Goal: Answer question/provide support: Answer question/provide support

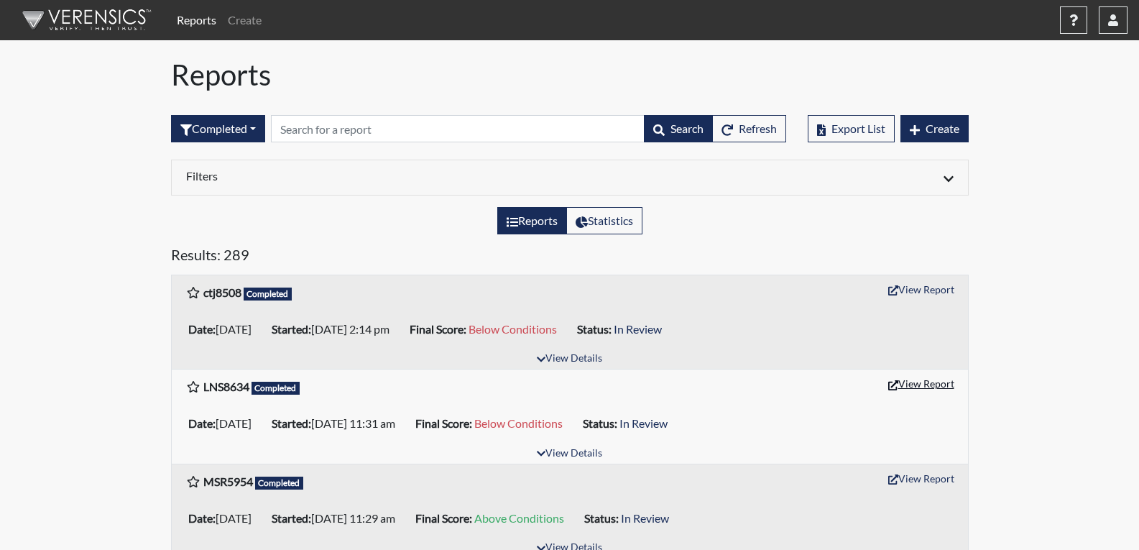
click at [932, 382] on button "View Report" at bounding box center [921, 383] width 79 height 22
click at [913, 290] on button "View Report" at bounding box center [921, 289] width 79 height 22
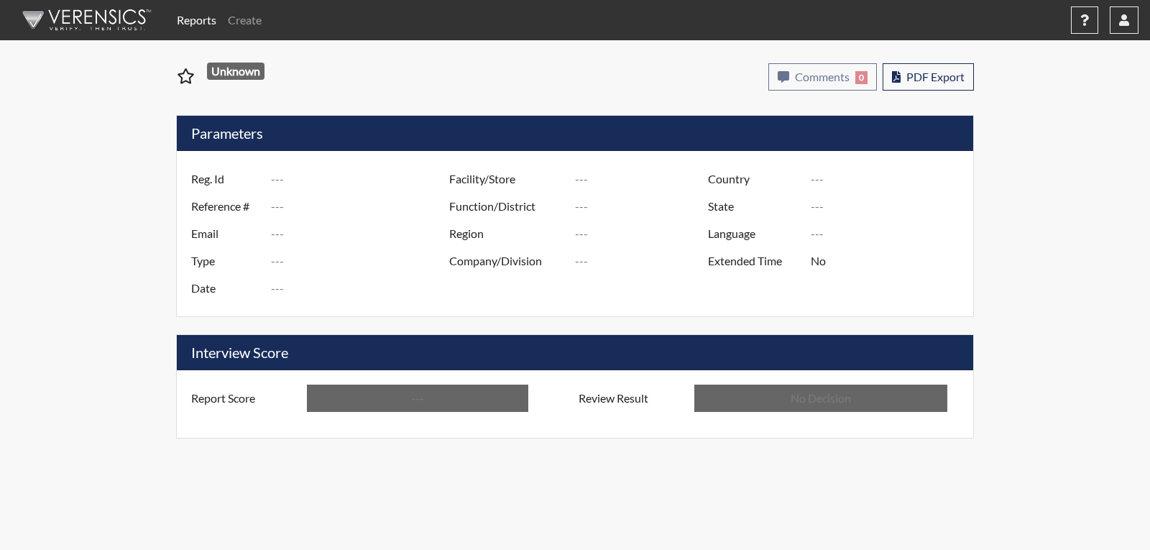
type input "LNS8634"
type input "51413"
type input "---"
type input "Corrections Pre-Employment"
type input "[DATE]"
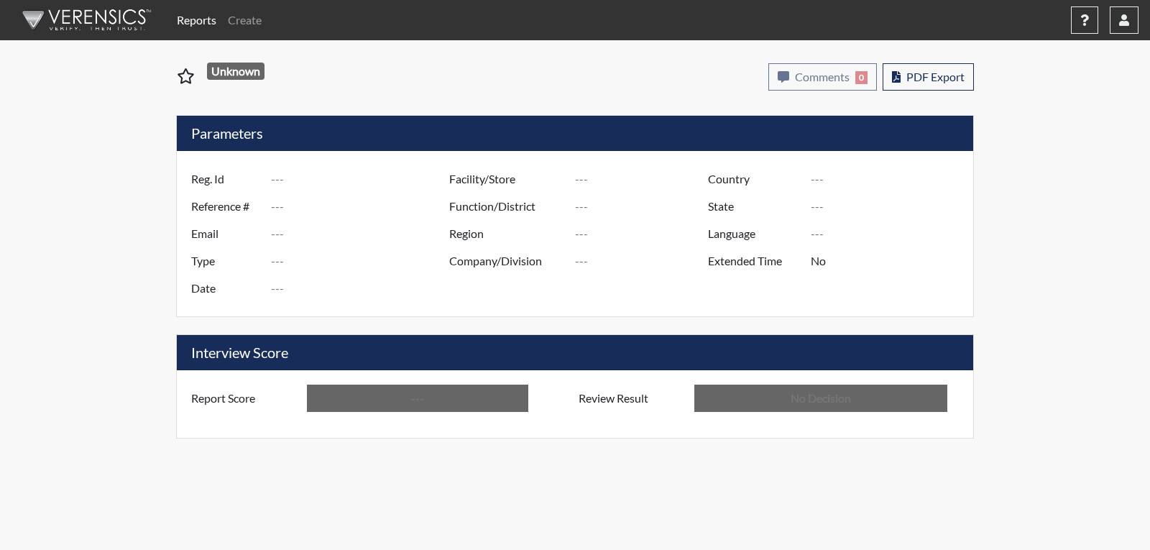
type input "[PERSON_NAME]"
type input "[GEOGRAPHIC_DATA]"
type input "[US_STATE]"
type input "English"
type input "Below Conditions"
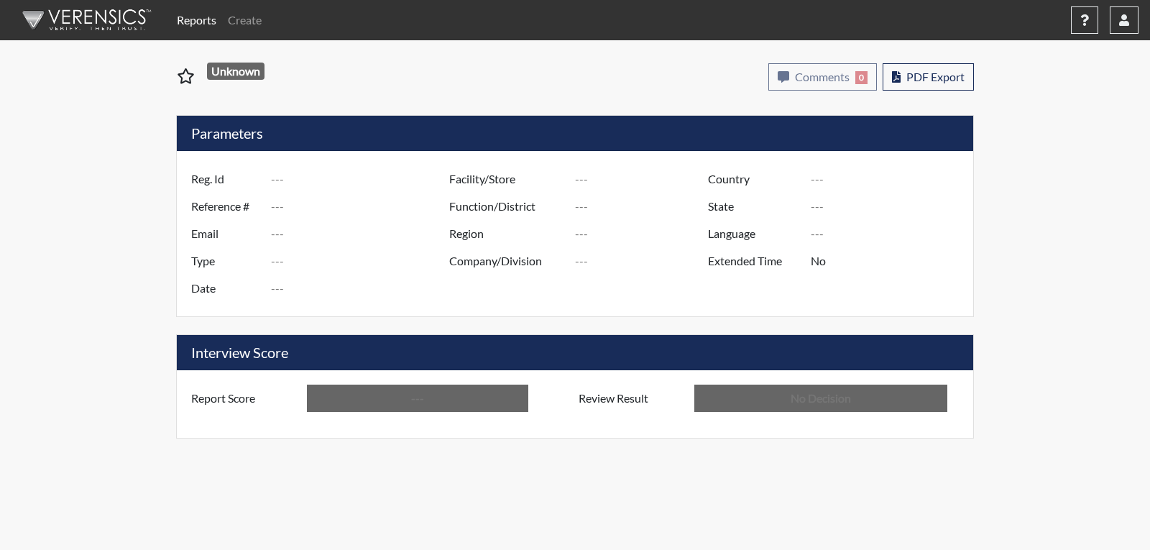
type input "In Review"
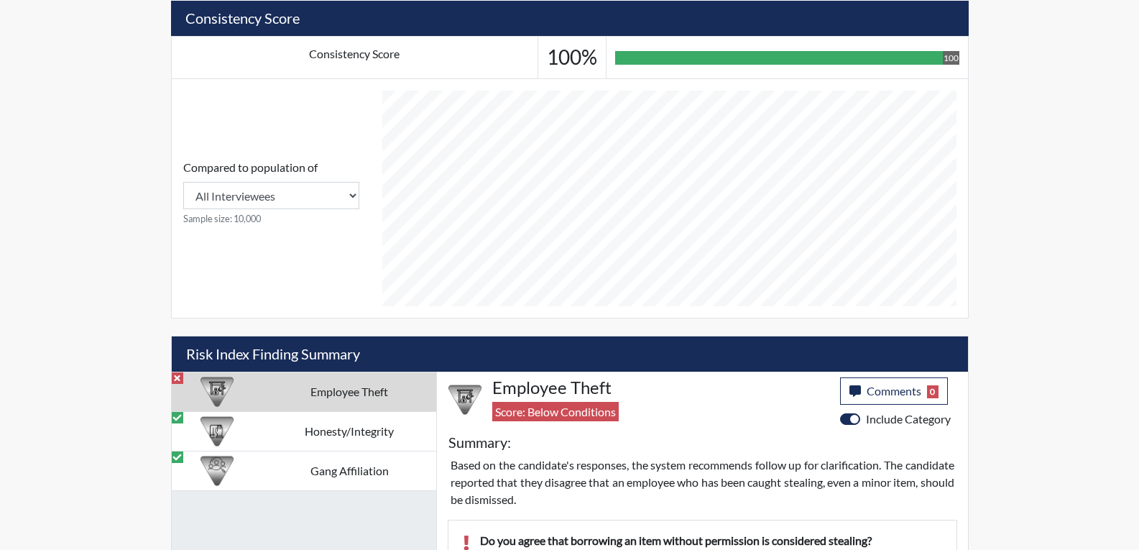
scroll to position [647, 0]
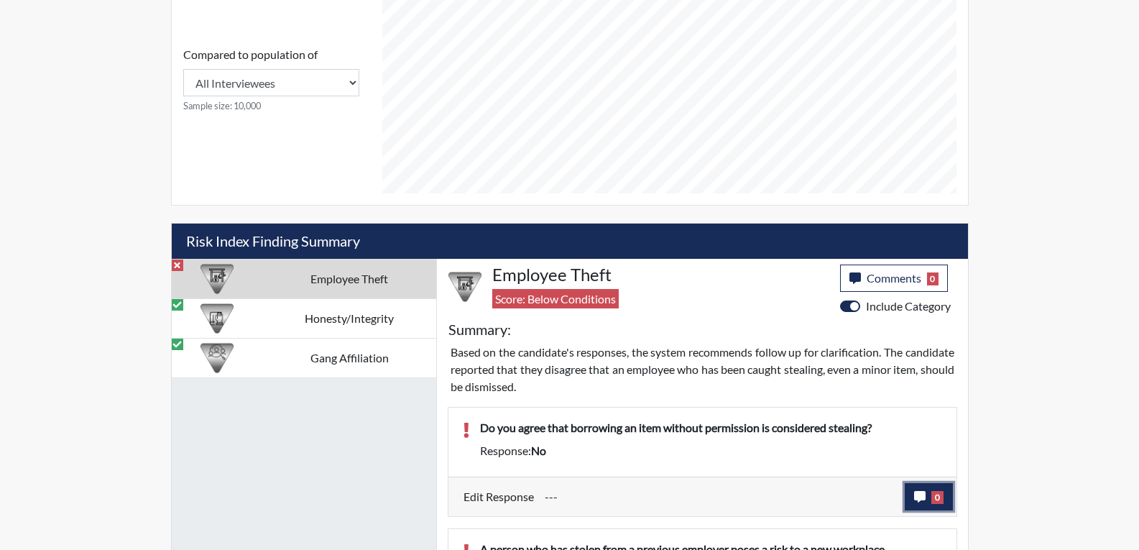
click at [912, 500] on button "0" at bounding box center [929, 496] width 48 height 27
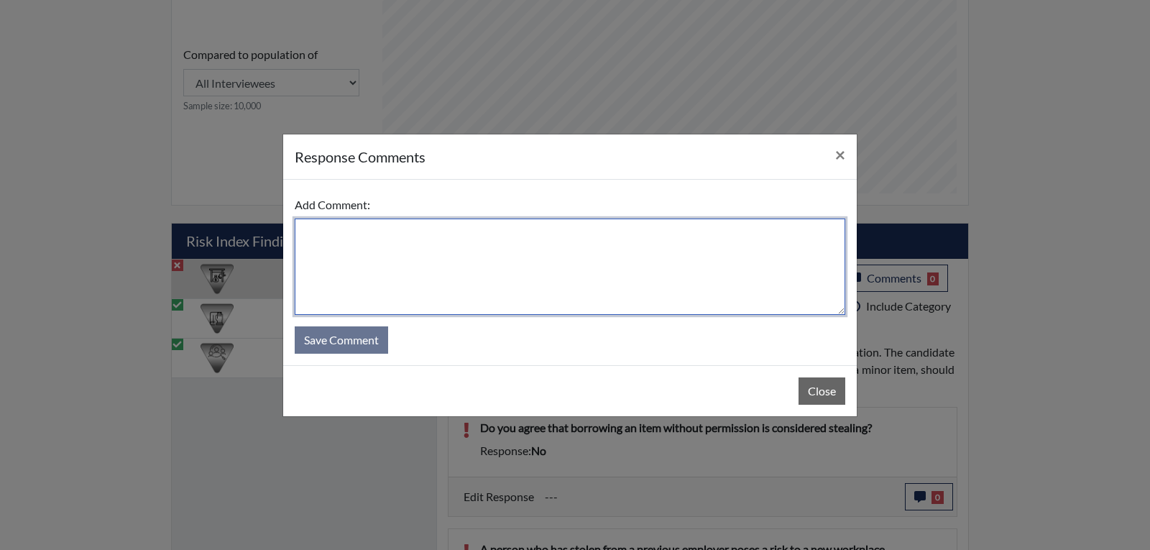
click at [360, 254] on textarea at bounding box center [570, 266] width 551 height 96
type textarea "I do believe that if you borrow something without asking permission is stealing."
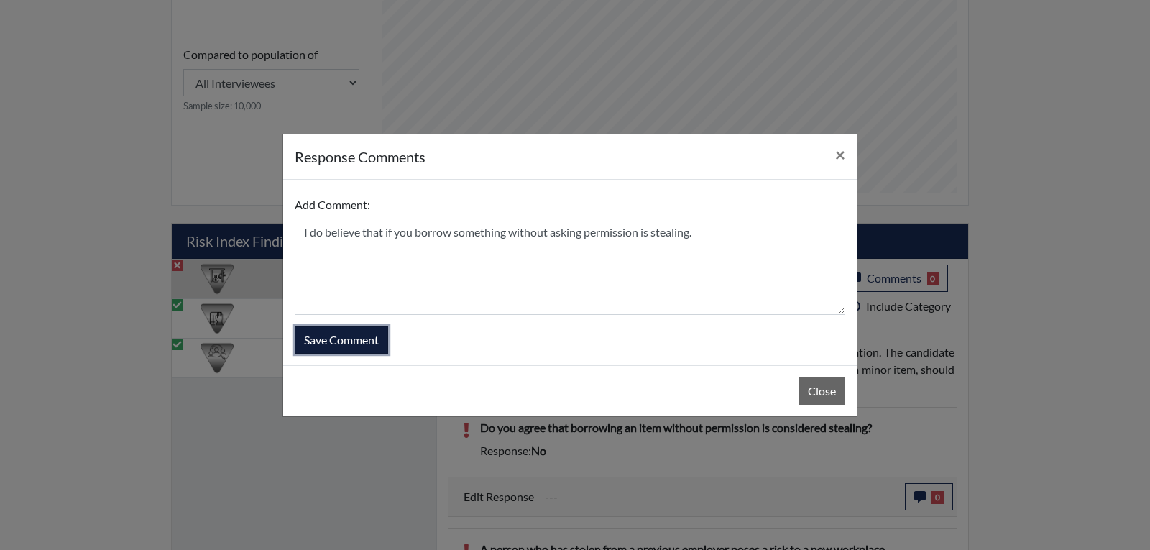
click at [310, 337] on button "Save Comment" at bounding box center [341, 339] width 93 height 27
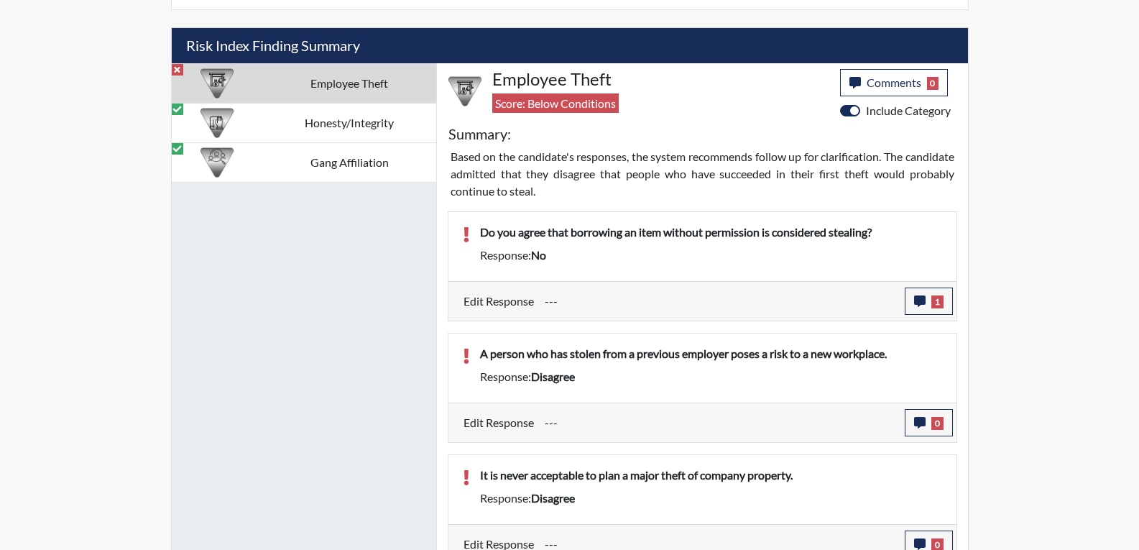
scroll to position [862, 0]
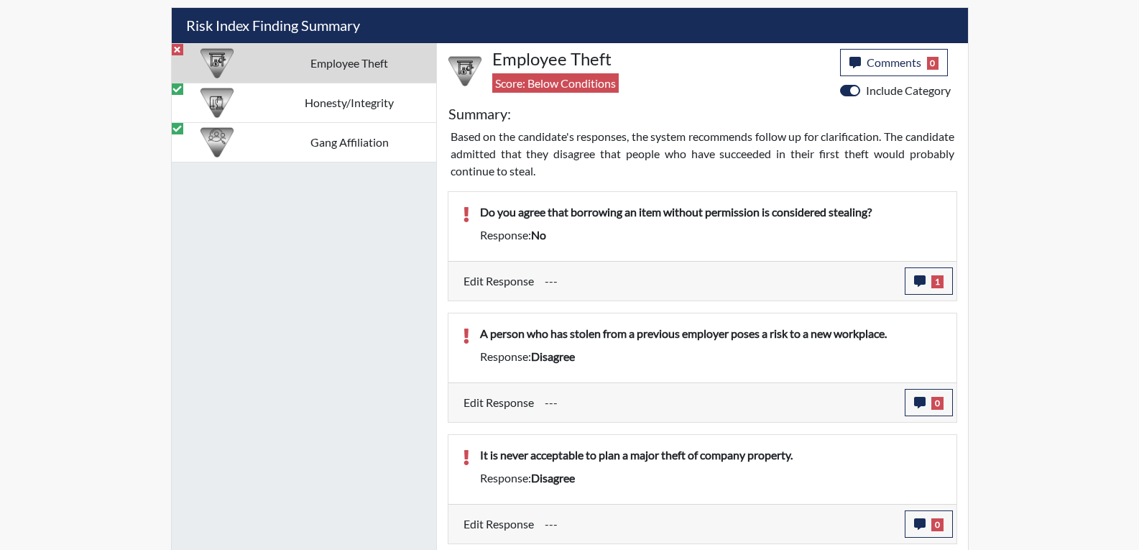
click at [631, 342] on div "A person who has stolen from a previous employer poses a risk to a new workplac…" at bounding box center [711, 336] width 484 height 23
click at [628, 348] on div "Response: disagree" at bounding box center [711, 356] width 484 height 17
click at [920, 402] on icon "button" at bounding box center [919, 402] width 11 height 11
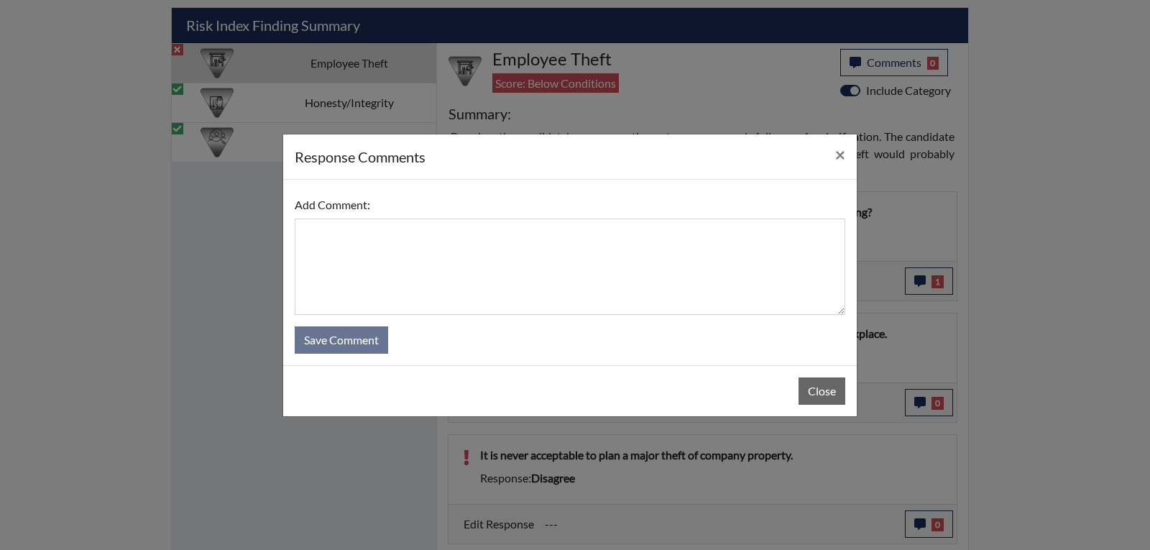
drag, startPoint x: 718, startPoint y: 182, endPoint x: 615, endPoint y: 201, distance: 104.6
click at [614, 201] on div "Add Comment: Save Comment" at bounding box center [570, 272] width 574 height 185
click at [834, 395] on button "Close" at bounding box center [821, 390] width 47 height 27
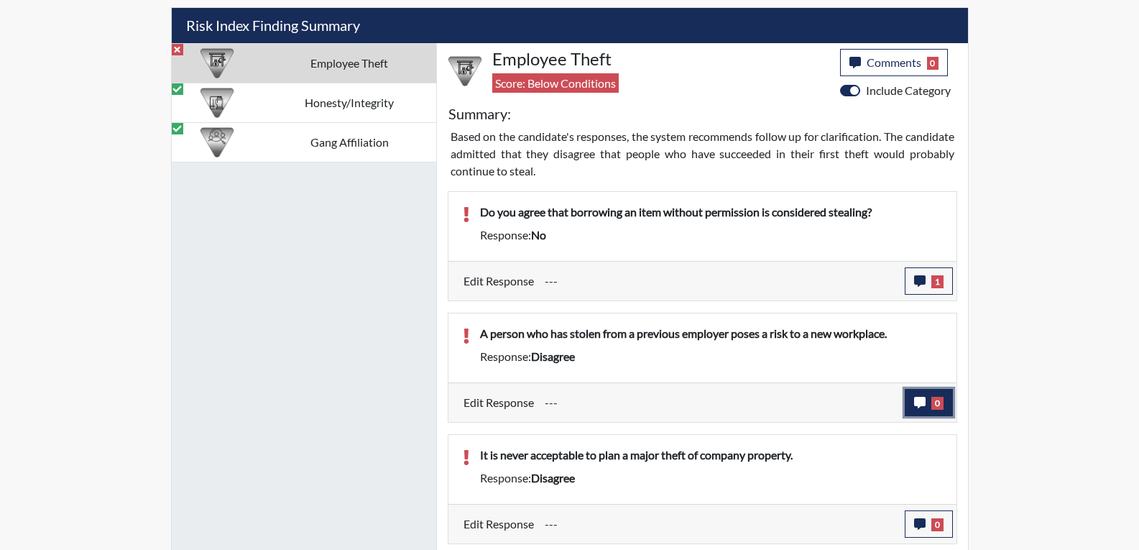
click at [926, 410] on button "0" at bounding box center [929, 402] width 48 height 27
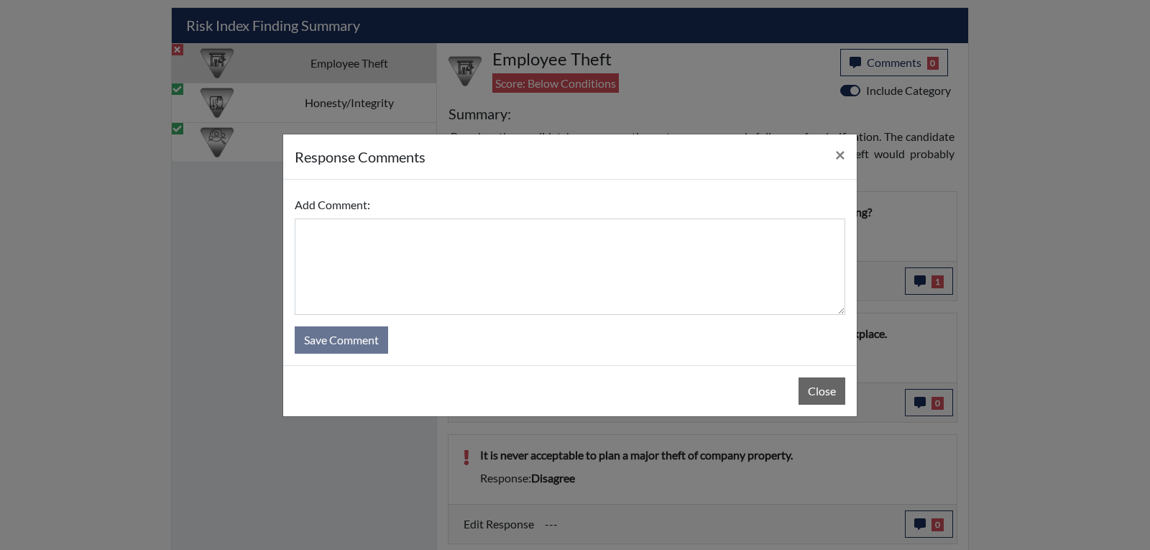
drag, startPoint x: 545, startPoint y: 175, endPoint x: 650, endPoint y: 153, distance: 107.1
click at [650, 153] on div "response Comments ×" at bounding box center [570, 156] width 574 height 45
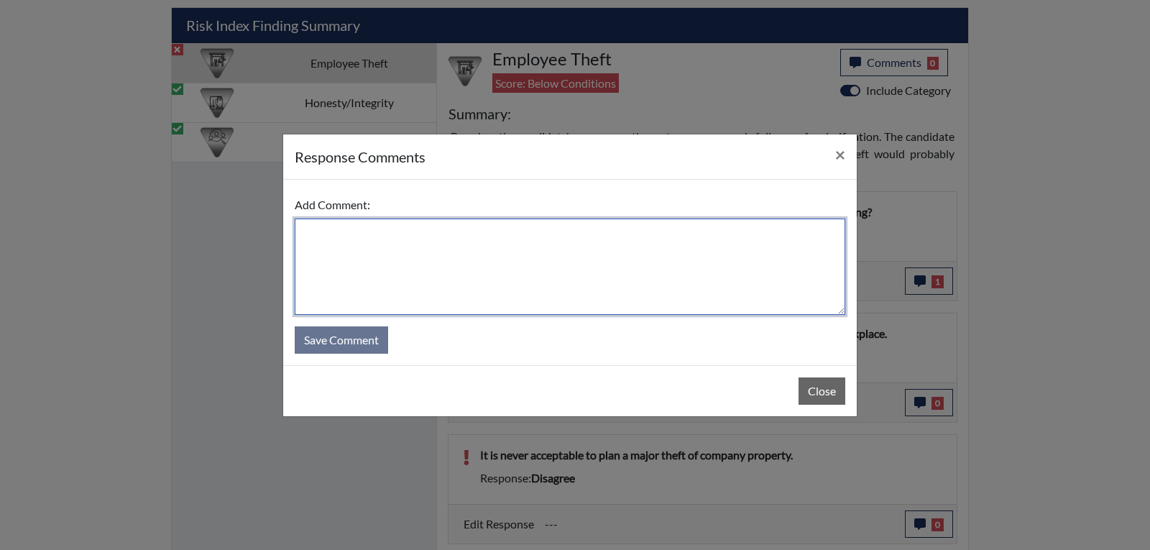
click at [415, 255] on textarea at bounding box center [570, 266] width 551 height 96
type textarea "Yes if someone has stolen from another job they do pose a threat at their curre…"
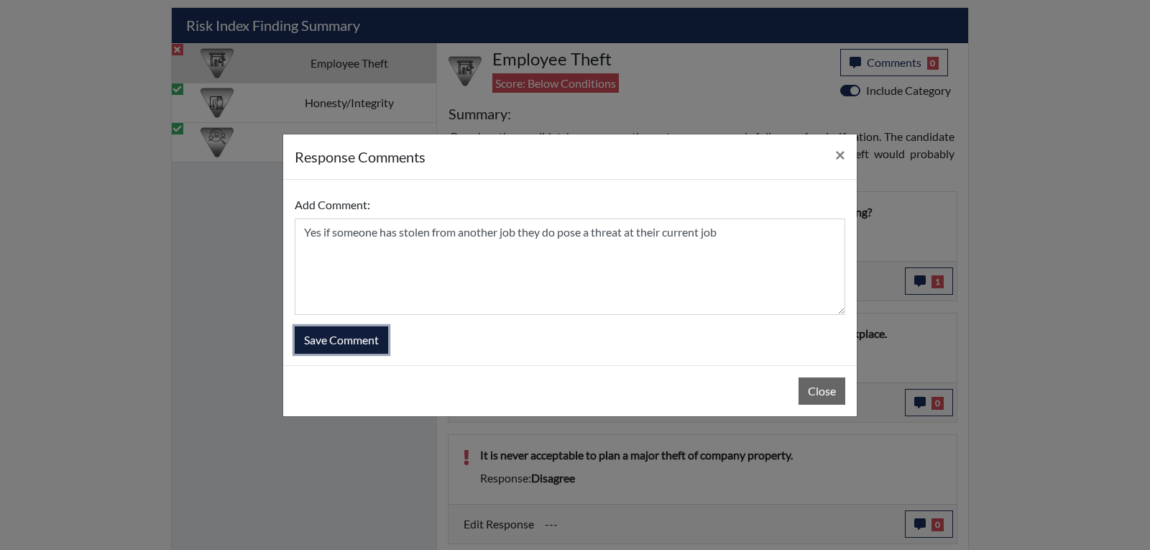
click at [367, 346] on button "Save Comment" at bounding box center [341, 339] width 93 height 27
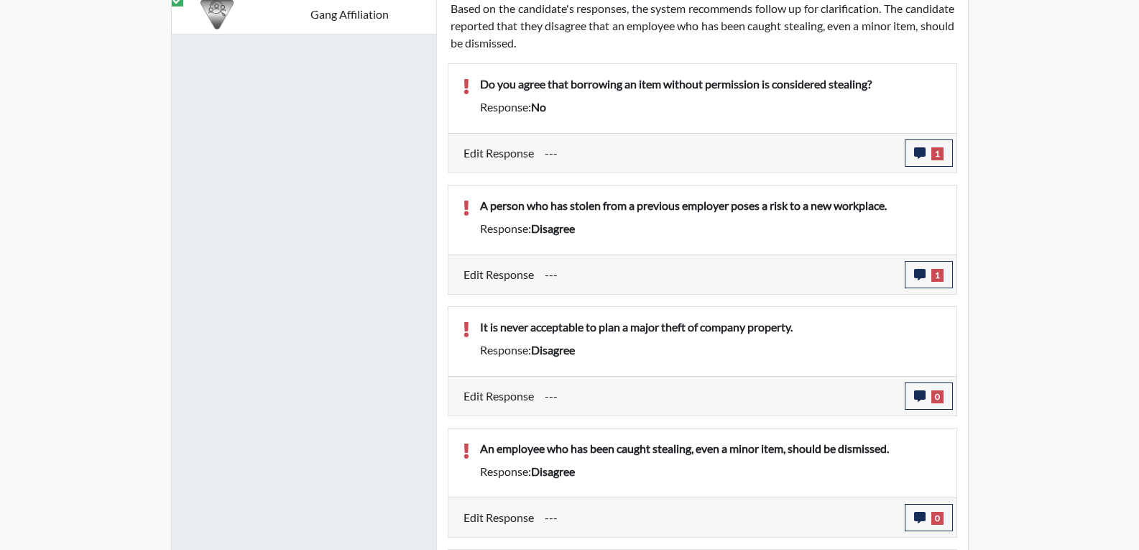
scroll to position [1006, 0]
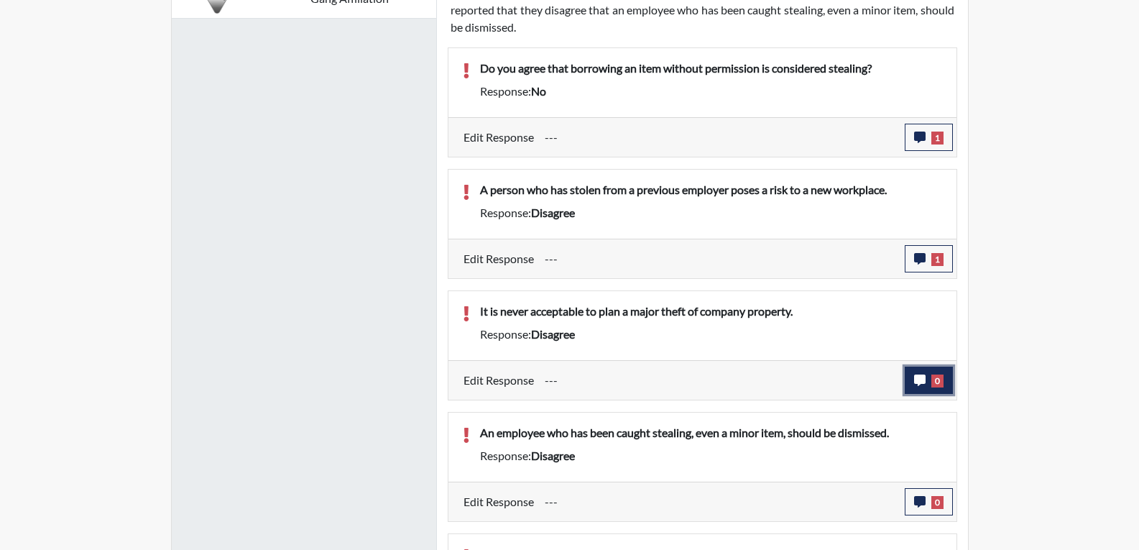
click at [923, 381] on icon "button" at bounding box center [919, 379] width 11 height 11
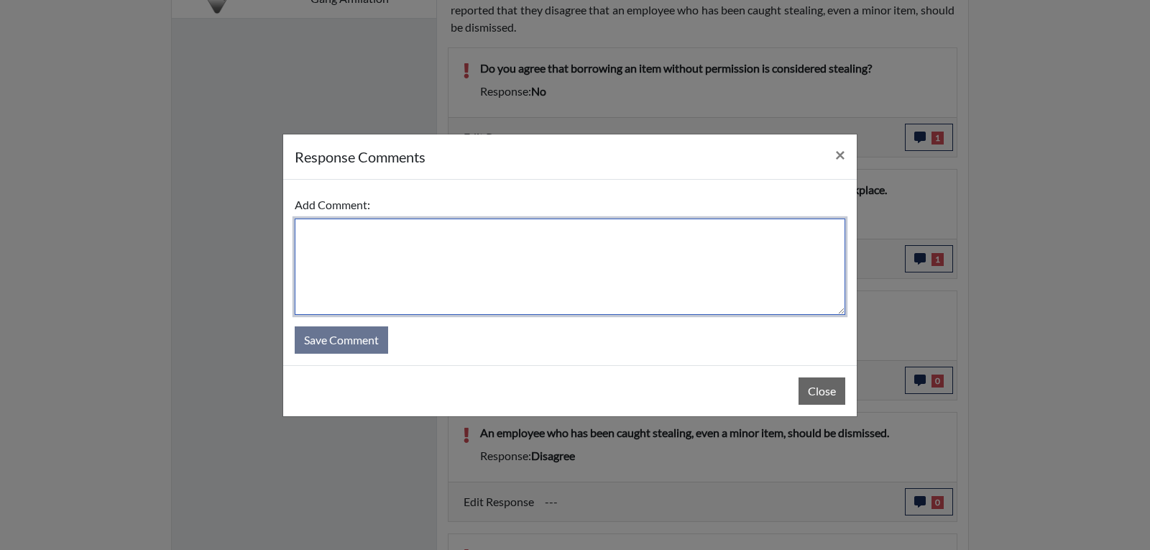
click at [448, 247] on textarea at bounding box center [570, 266] width 551 height 96
type textarea "I agree it is never"
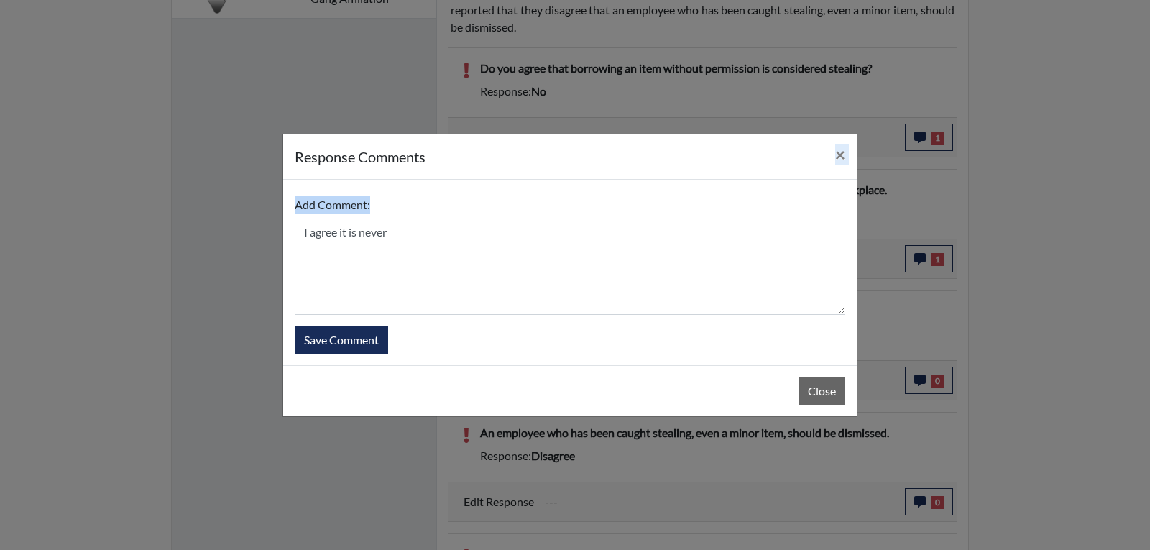
drag, startPoint x: 729, startPoint y: 170, endPoint x: 738, endPoint y: 196, distance: 27.3
click at [642, 192] on div "response Comments × Add Comment: I agree it is never Save Comment Close" at bounding box center [569, 275] width 575 height 283
click at [837, 155] on span "×" at bounding box center [840, 154] width 10 height 21
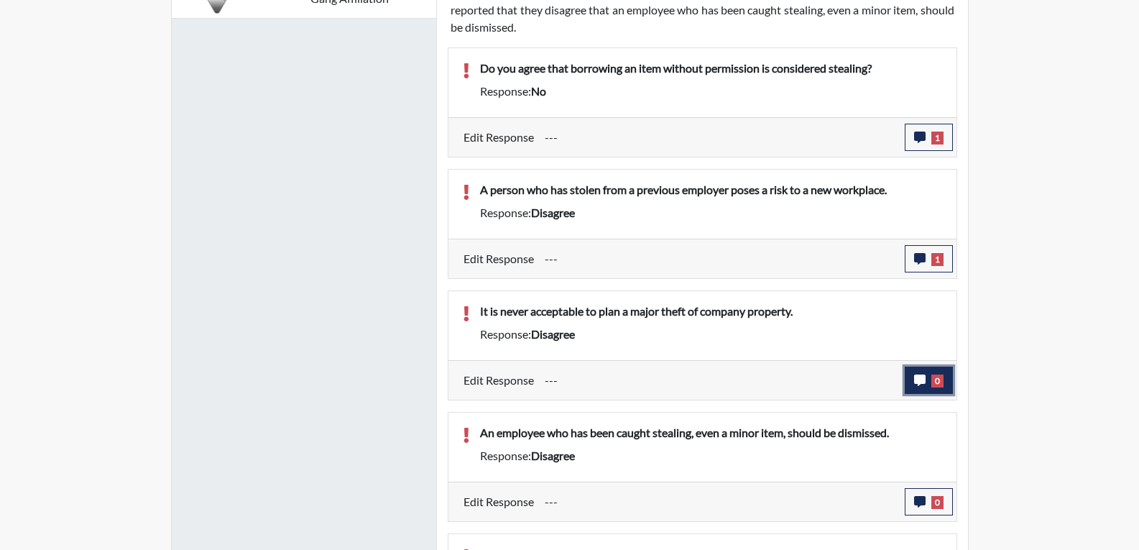
click at [925, 382] on icon "button" at bounding box center [919, 379] width 11 height 11
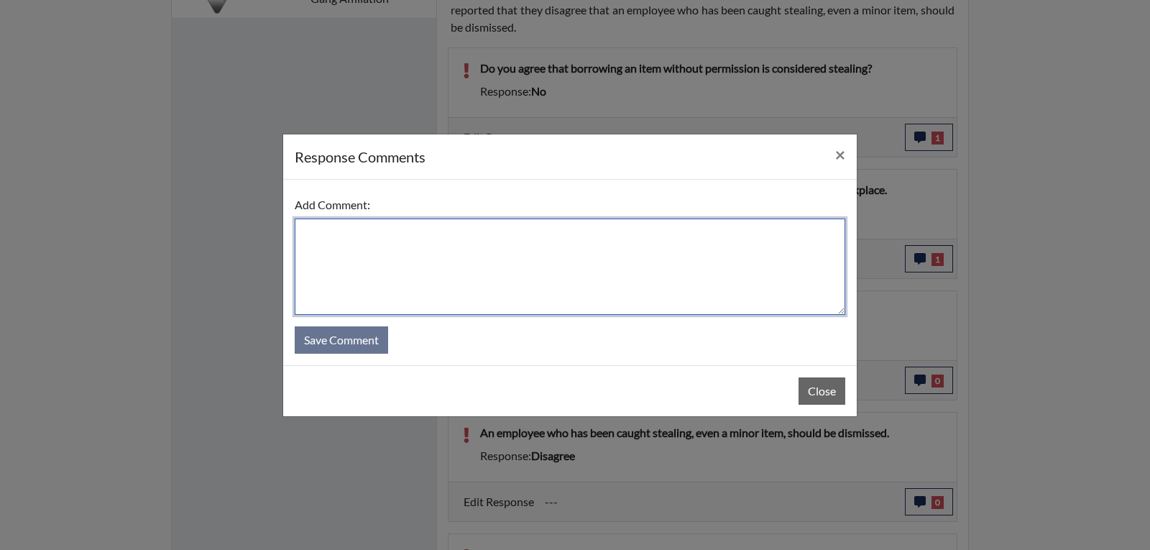
click at [625, 249] on textarea at bounding box center [570, 266] width 551 height 96
type textarea "I agree it is never acceptable to plan a major theft"
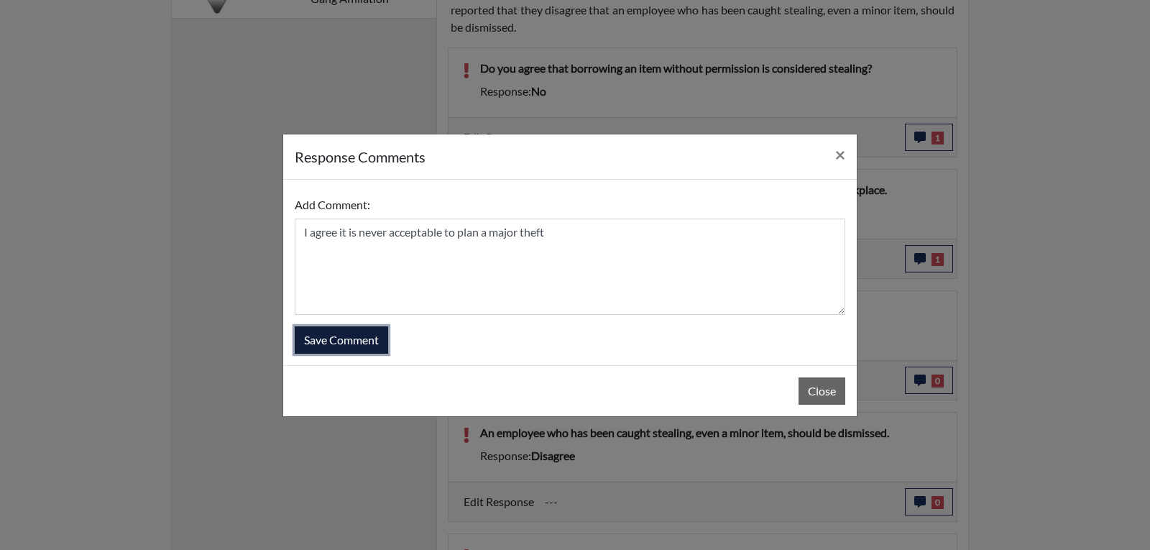
click at [377, 344] on button "Save Comment" at bounding box center [341, 339] width 93 height 27
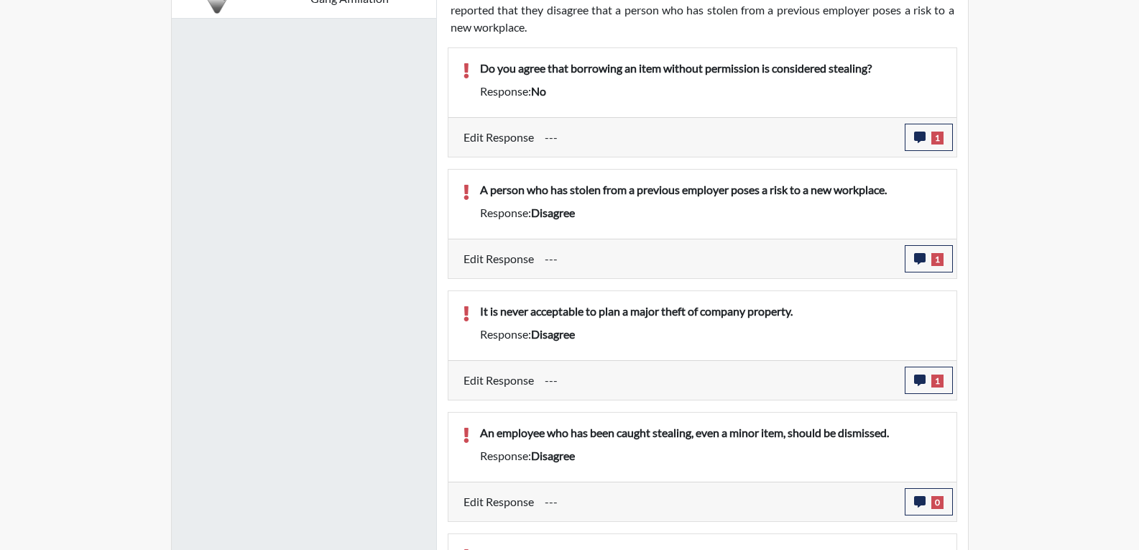
scroll to position [239, 597]
click at [918, 502] on icon "button" at bounding box center [919, 501] width 11 height 11
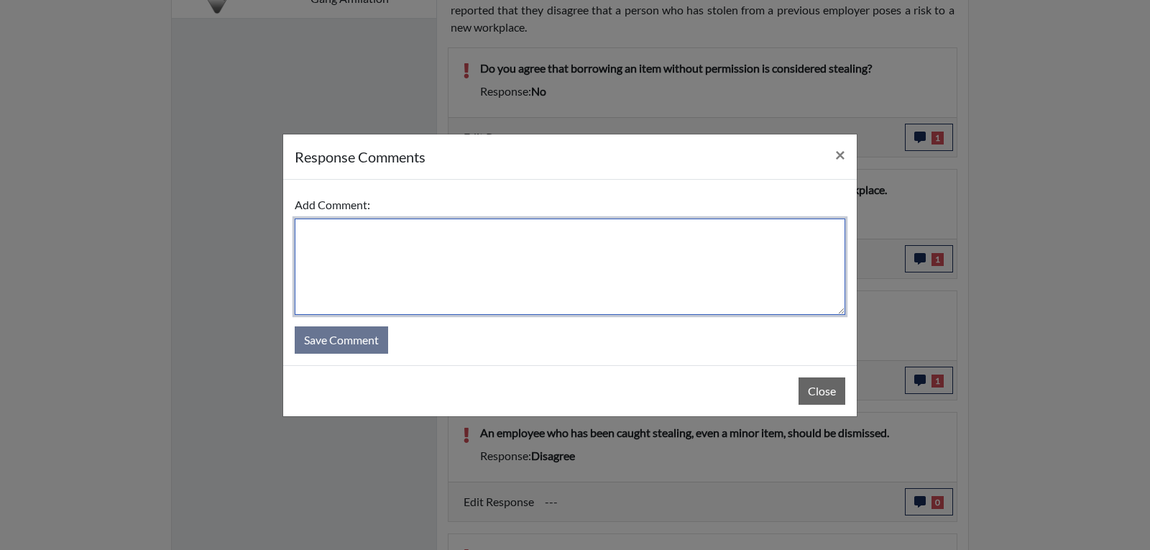
click at [601, 251] on textarea at bounding box center [570, 266] width 551 height 96
type textarea "If an employee is caught stealing they should be dismissed on the spot"
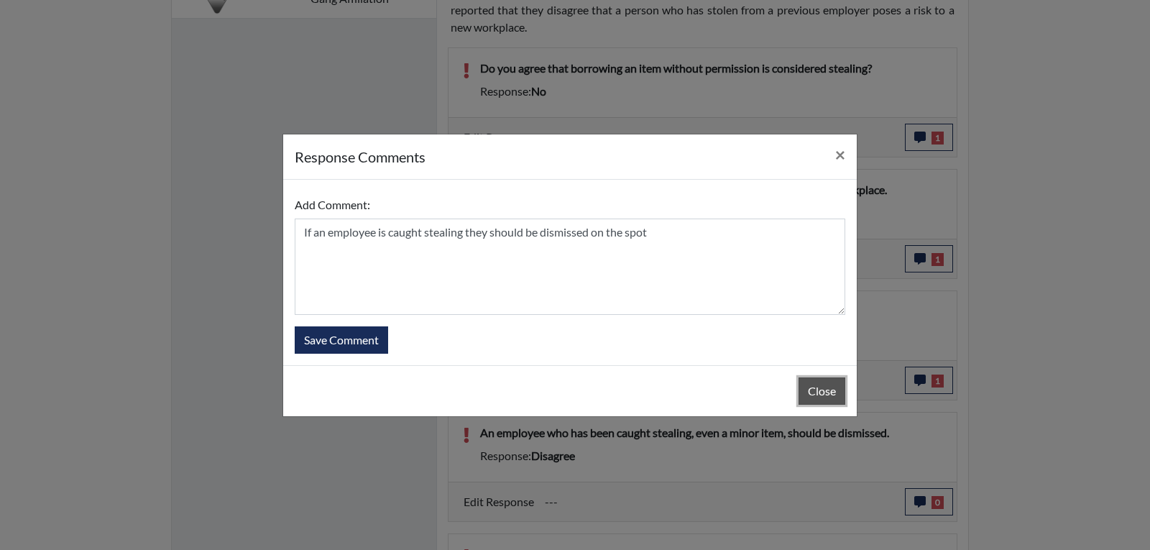
click at [829, 379] on button "Close" at bounding box center [821, 390] width 47 height 27
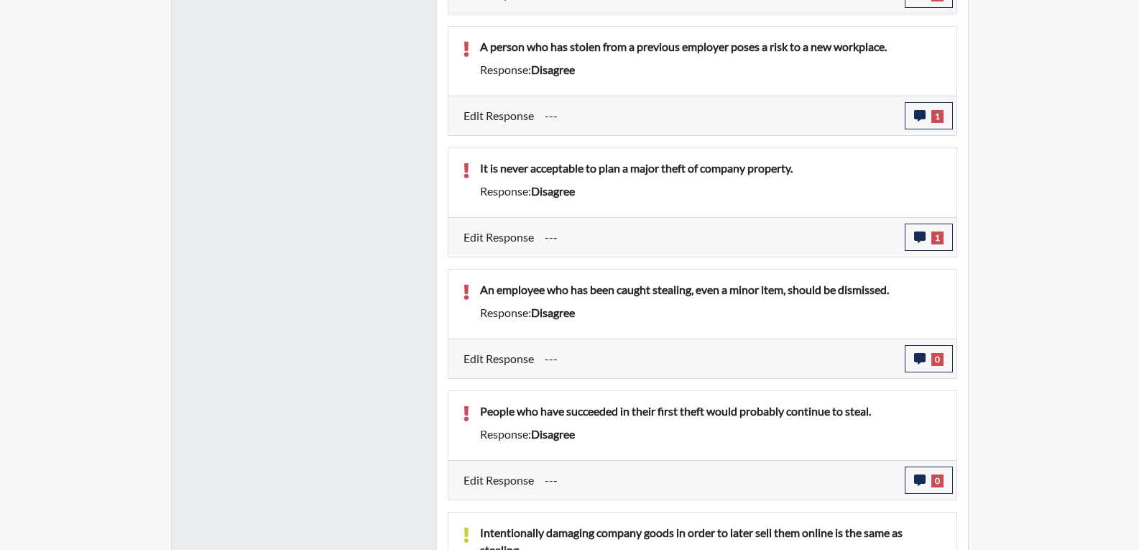
scroll to position [1150, 0]
click at [926, 479] on button "0" at bounding box center [929, 479] width 48 height 27
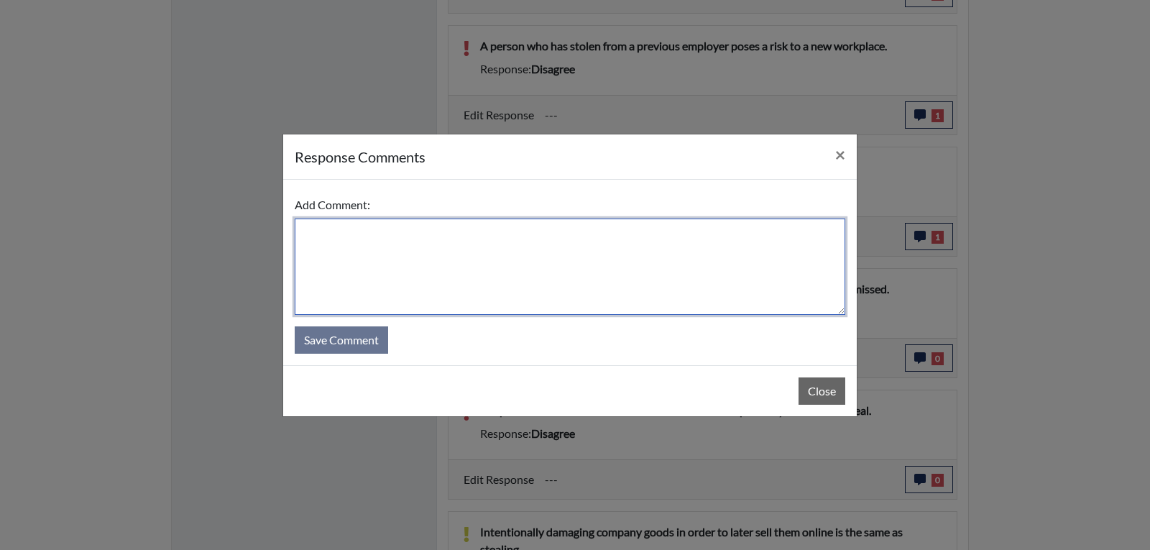
click at [542, 254] on textarea at bounding box center [570, 266] width 551 height 96
type textarea "If a person has stolen once they will more than likely do it again a second tim…"
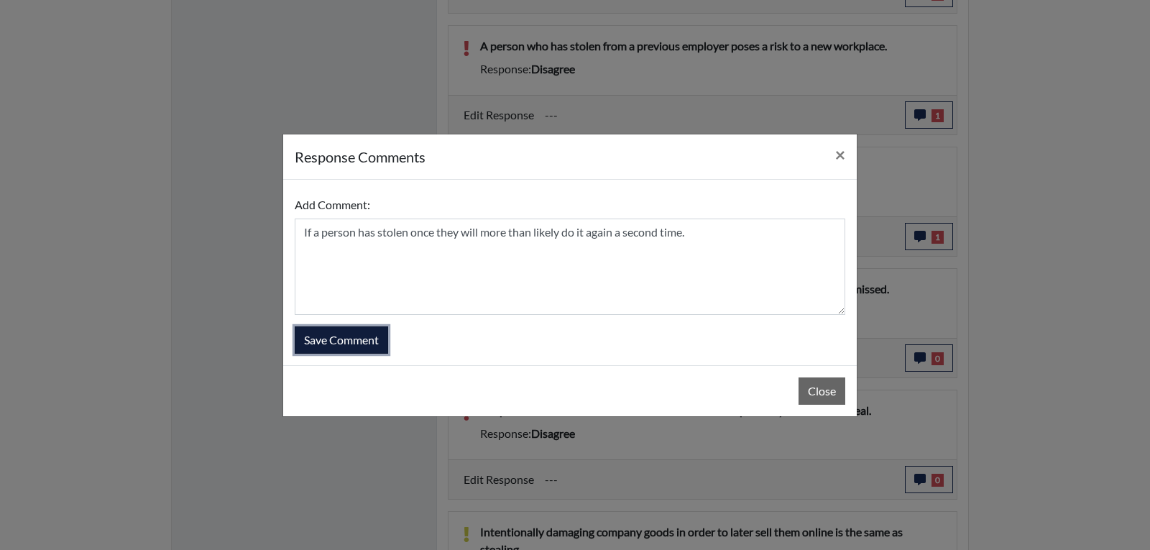
click at [310, 331] on button "Save Comment" at bounding box center [341, 339] width 93 height 27
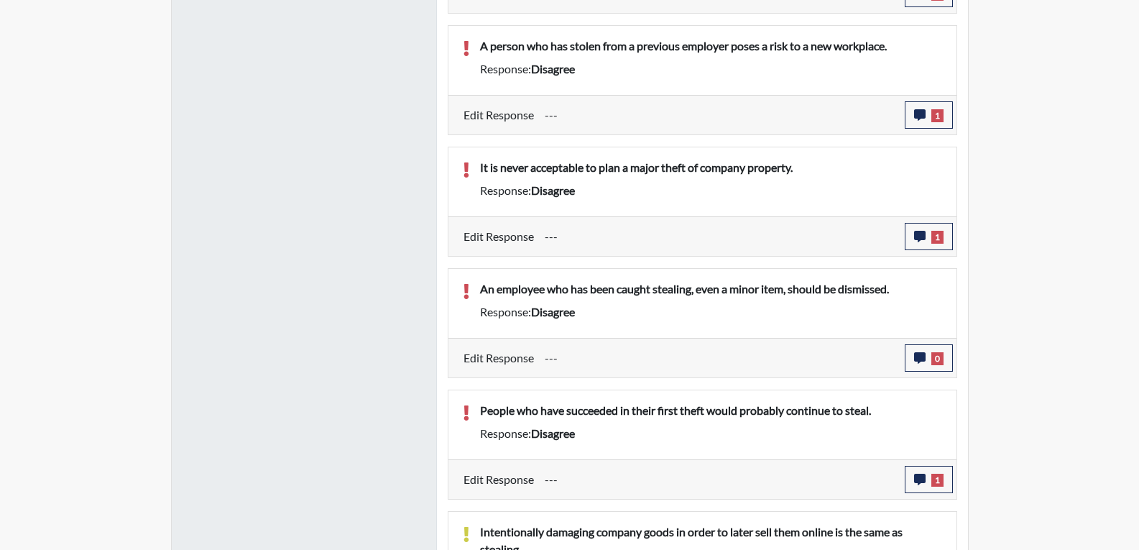
scroll to position [239, 597]
click at [924, 487] on button "1" at bounding box center [929, 479] width 48 height 27
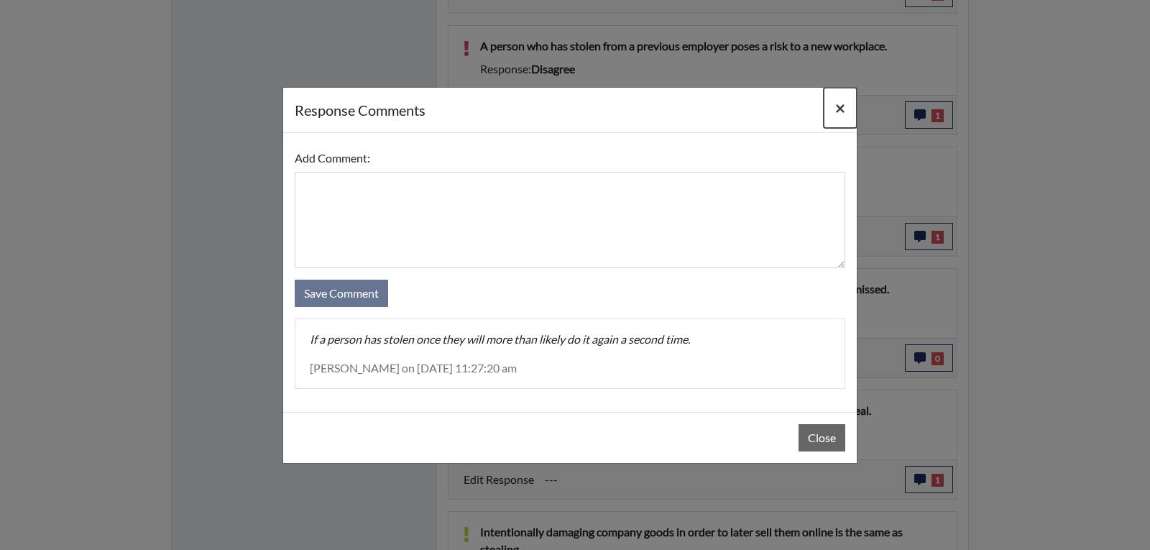
drag, startPoint x: 836, startPoint y: 106, endPoint x: 836, endPoint y: 134, distance: 28.0
click at [836, 109] on span "×" at bounding box center [840, 107] width 10 height 21
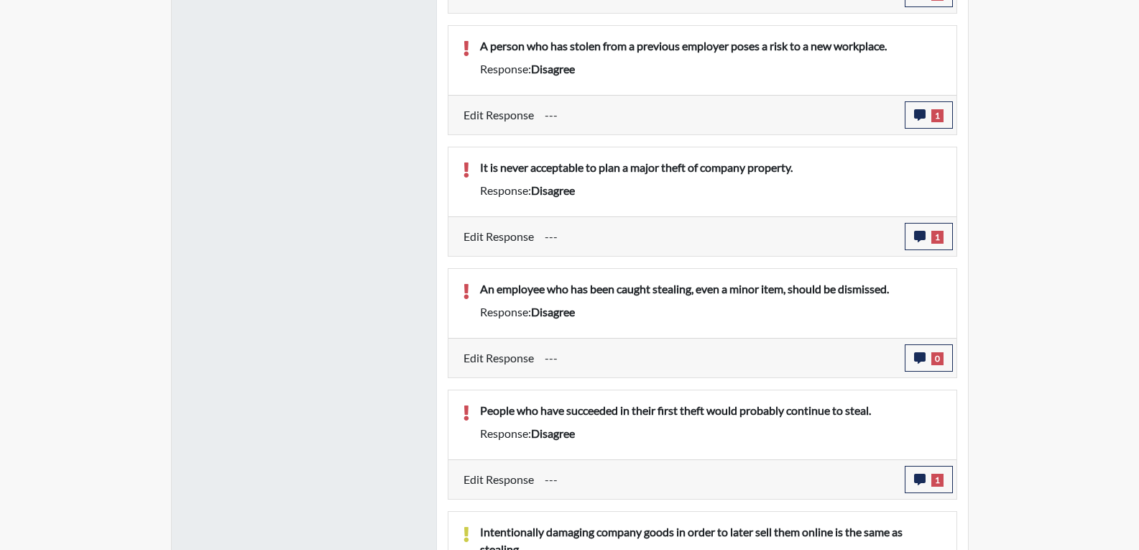
click at [754, 310] on div "Response: disagree" at bounding box center [711, 311] width 484 height 17
click at [926, 365] on button "0" at bounding box center [929, 357] width 48 height 27
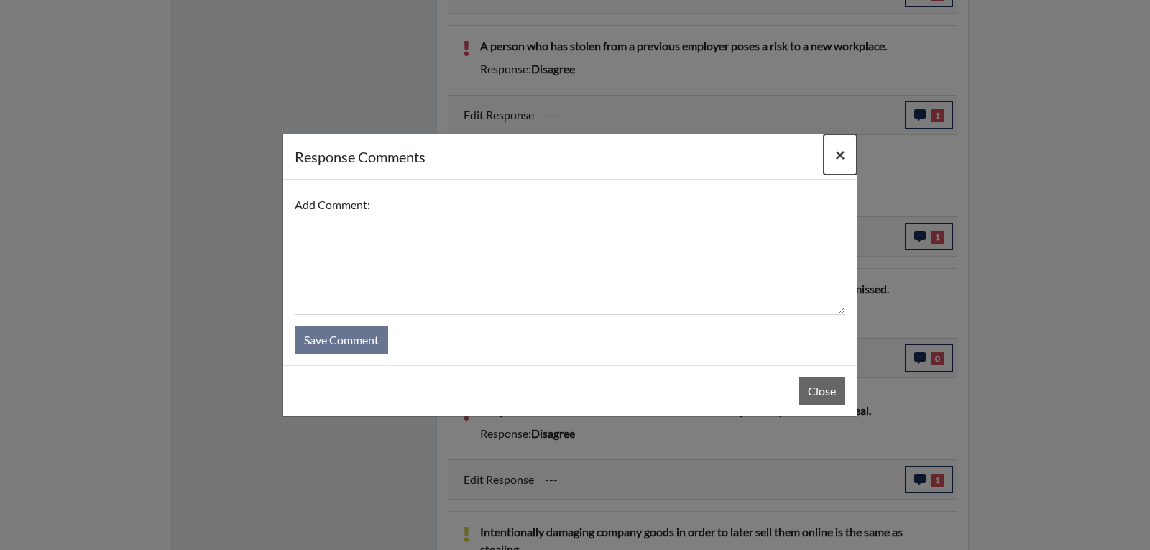
click at [846, 155] on button "×" at bounding box center [840, 154] width 33 height 40
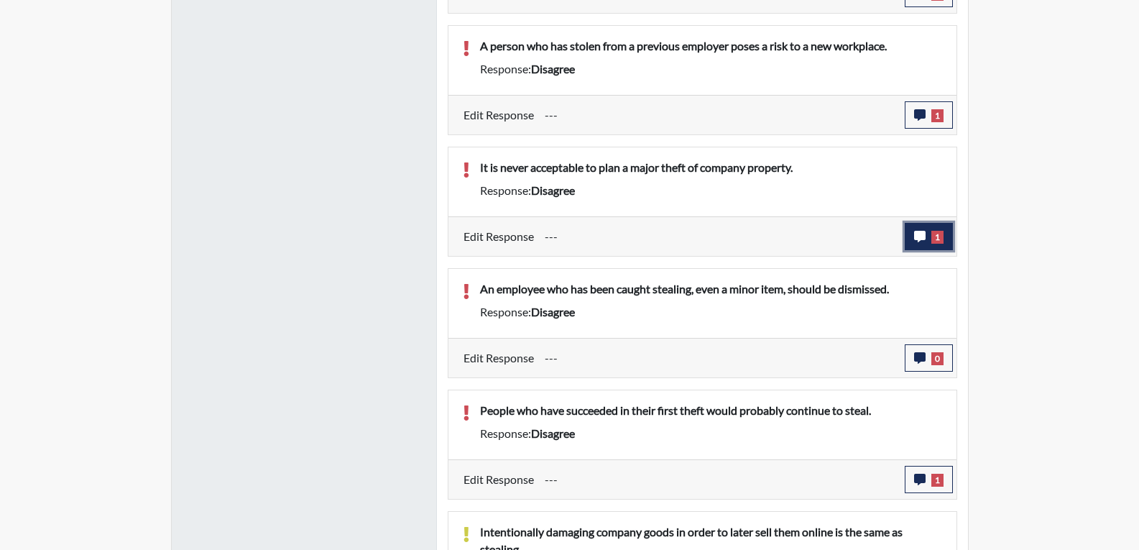
click at [914, 239] on icon "button" at bounding box center [919, 236] width 11 height 11
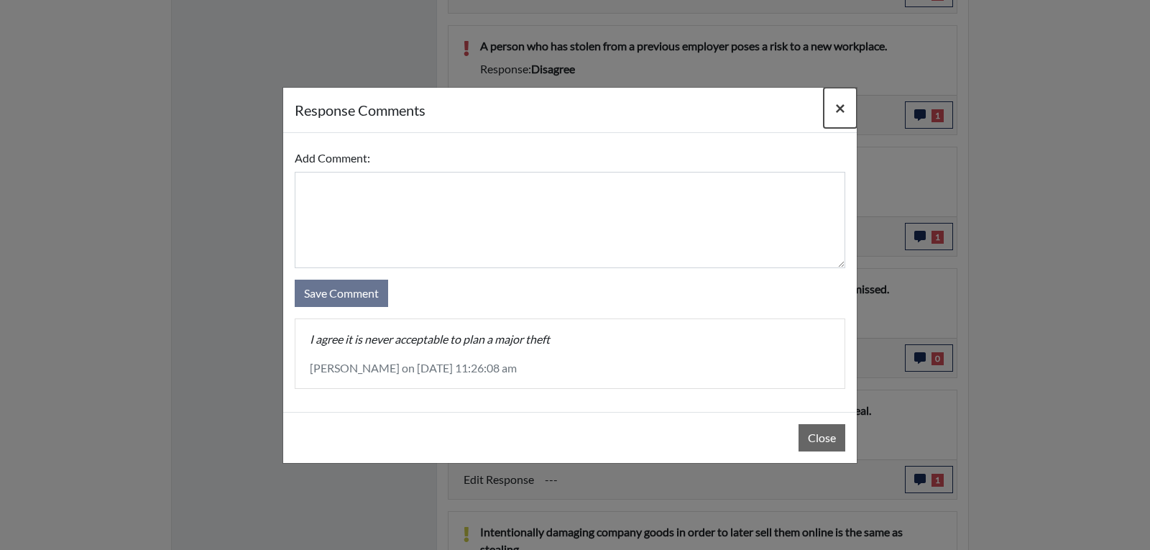
drag, startPoint x: 845, startPoint y: 109, endPoint x: 855, endPoint y: 187, distance: 78.3
click at [844, 112] on button "×" at bounding box center [840, 108] width 33 height 40
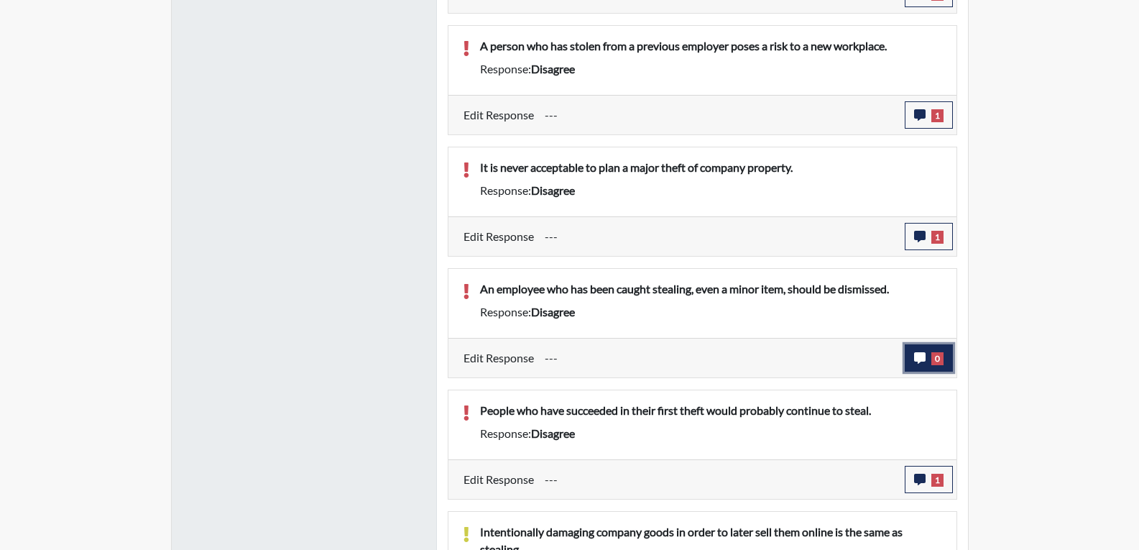
click at [918, 361] on icon "button" at bounding box center [919, 357] width 11 height 11
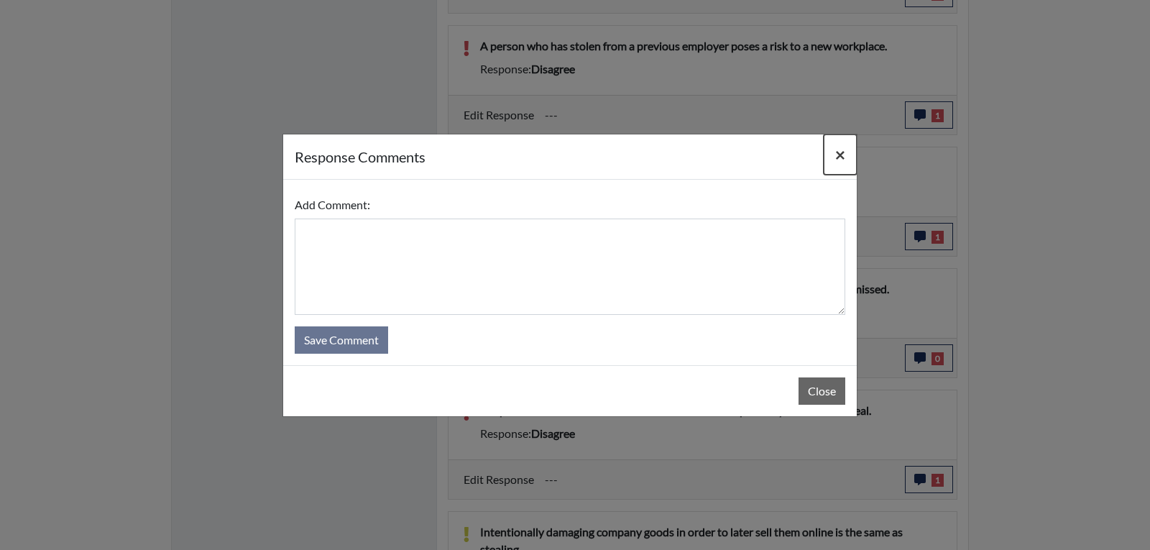
click at [839, 155] on span "×" at bounding box center [840, 154] width 10 height 21
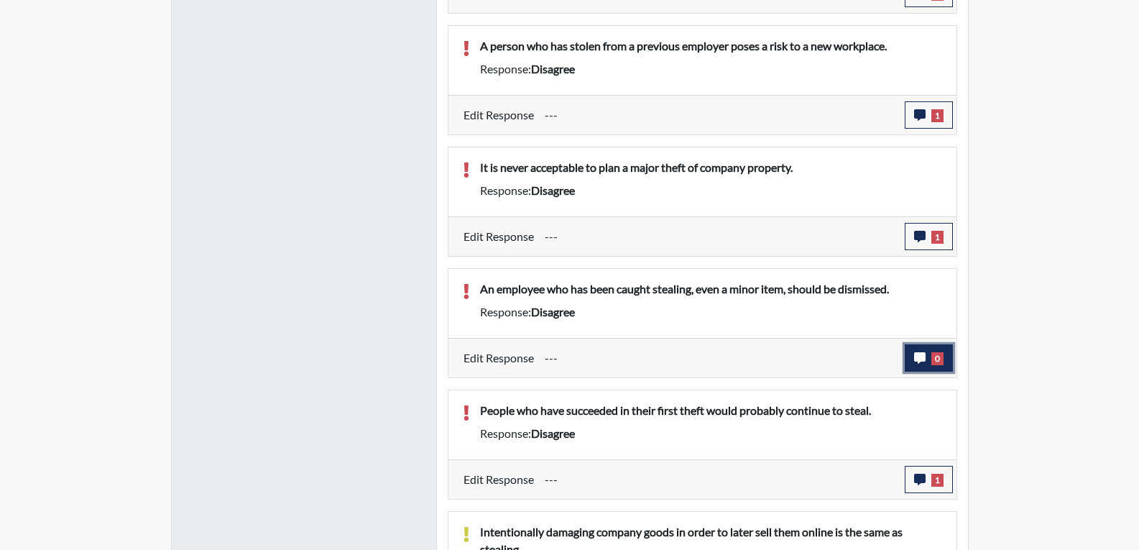
click at [913, 361] on button "0" at bounding box center [929, 357] width 48 height 27
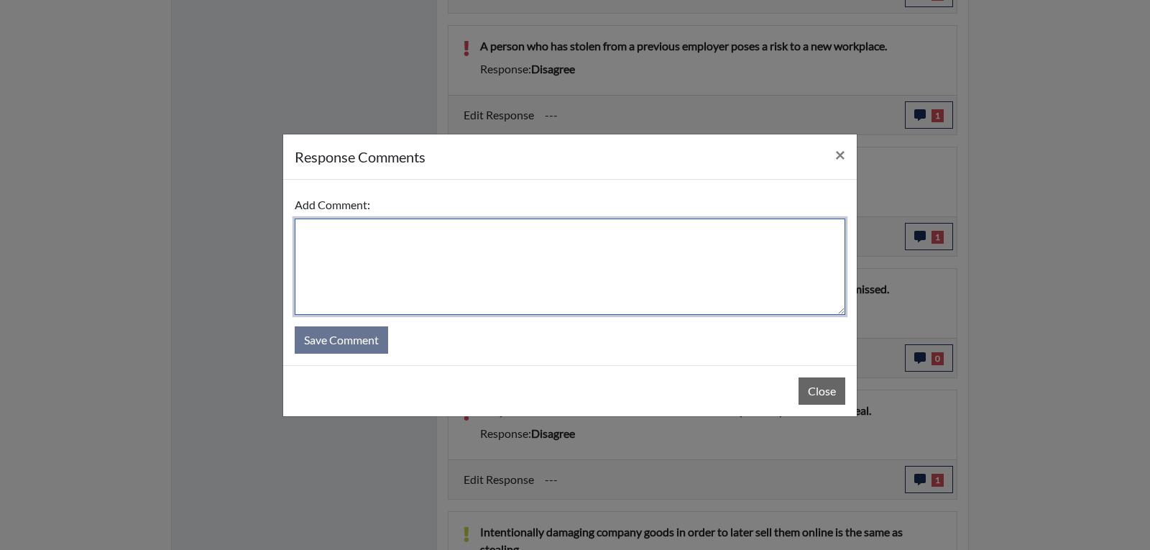
click at [453, 257] on textarea at bounding box center [570, 266] width 551 height 96
click at [374, 226] on textarea "A person ta" at bounding box center [570, 266] width 551 height 96
type textarea "A person that steals from an employer should be dismissed on the spot"
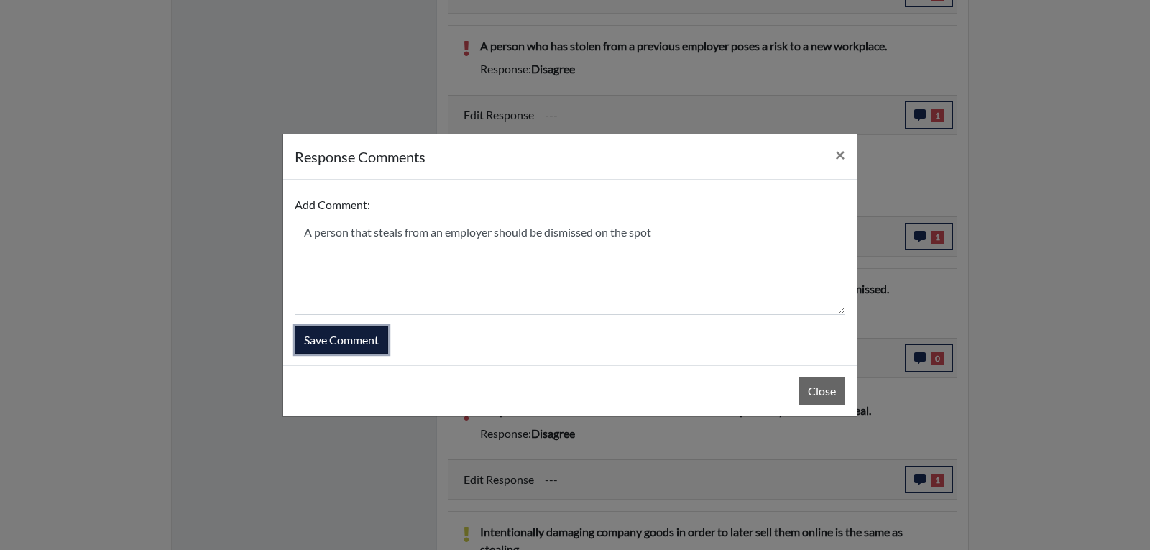
click at [335, 343] on button "Save Comment" at bounding box center [341, 339] width 93 height 27
click at [318, 336] on button "Save Comment" at bounding box center [341, 339] width 93 height 27
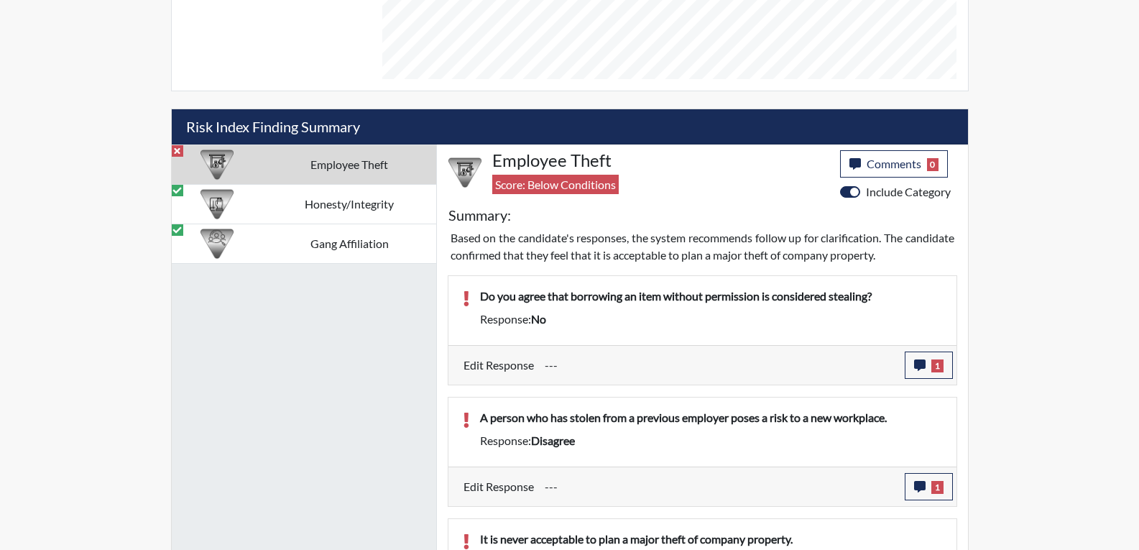
scroll to position [757, 0]
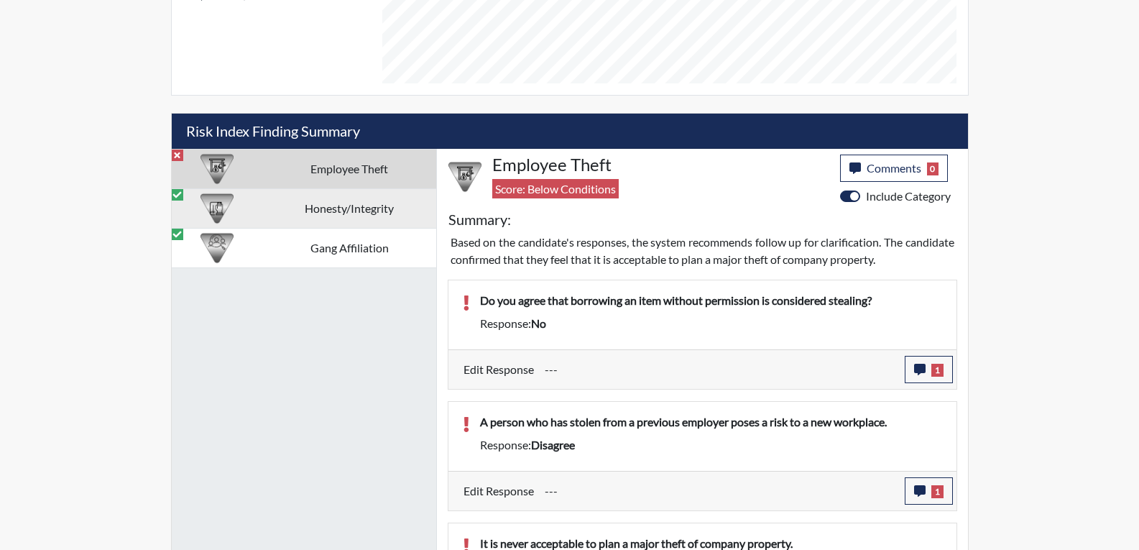
click at [367, 204] on td "Honesty/Integrity" at bounding box center [349, 208] width 173 height 40
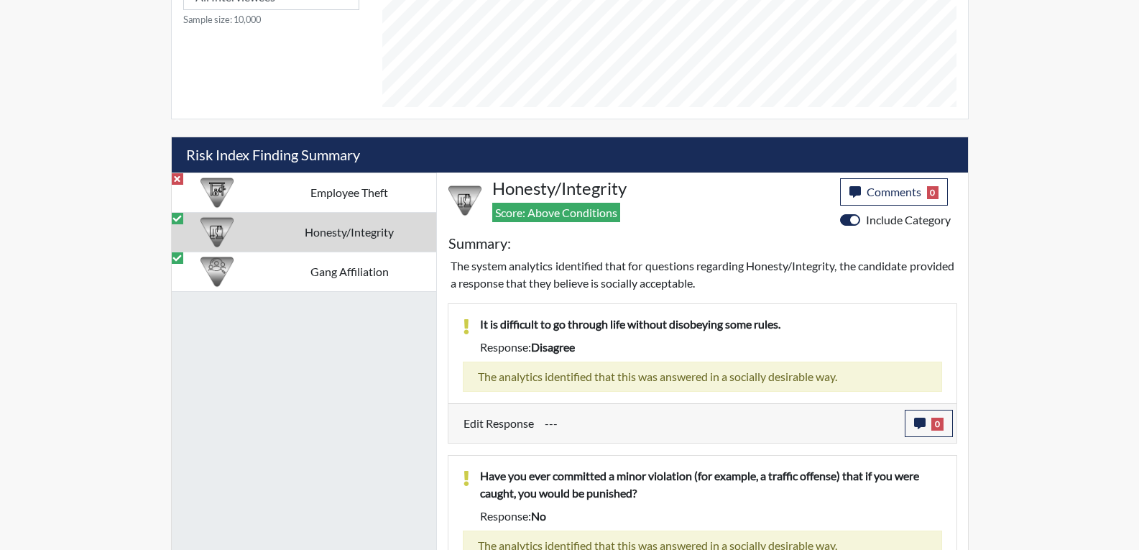
scroll to position [732, 0]
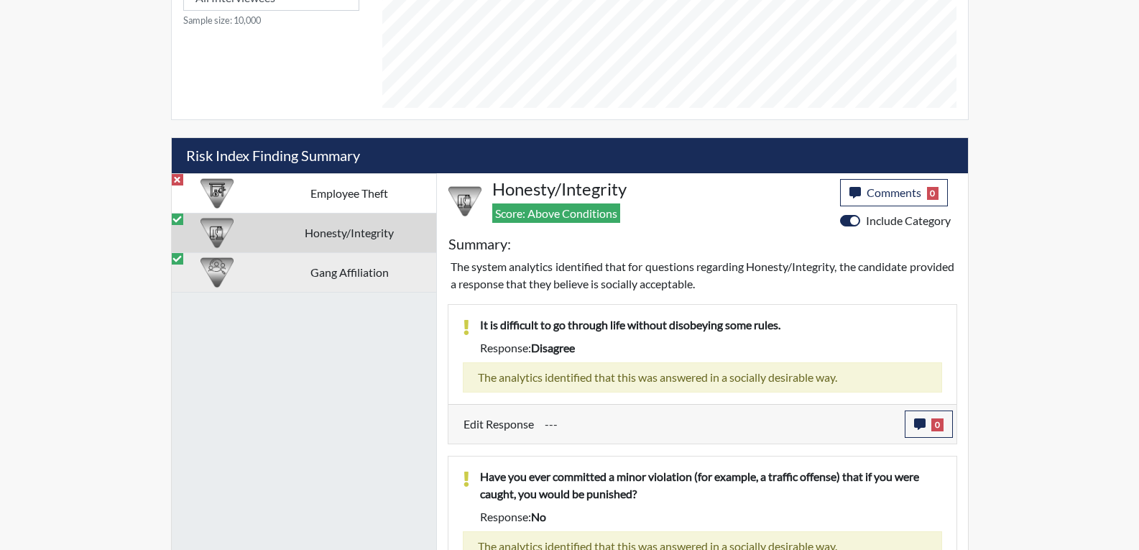
click at [341, 277] on td "Gang Affiliation" at bounding box center [349, 272] width 173 height 40
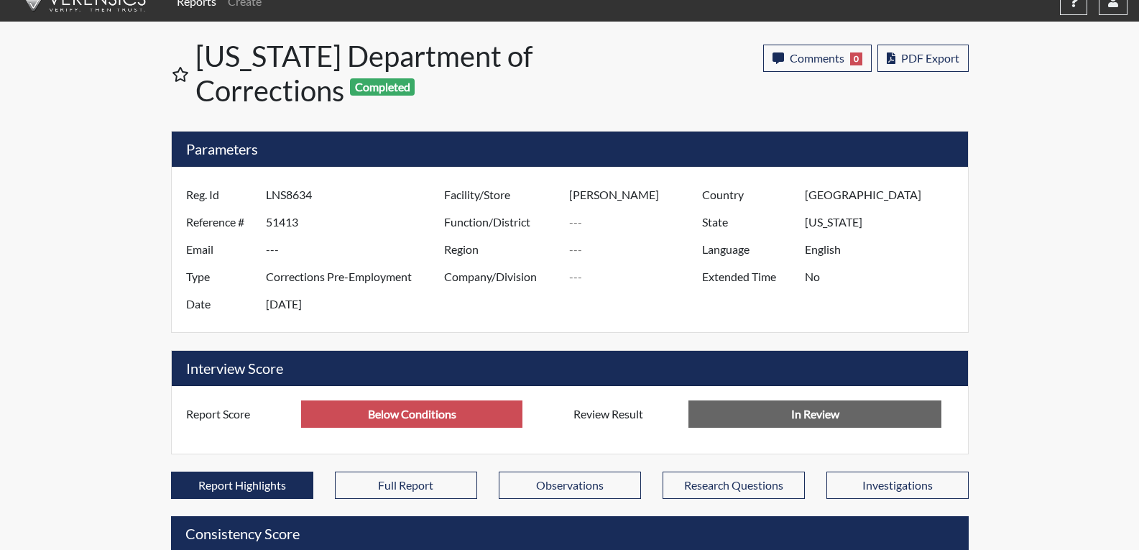
scroll to position [0, 0]
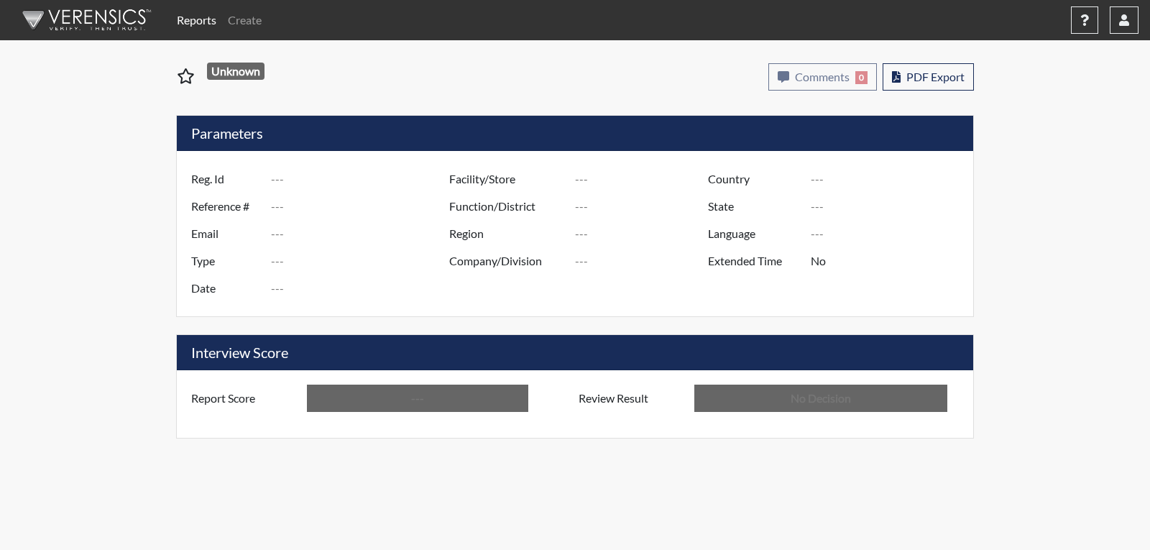
type input "ctj8508"
type input "51418"
type input "---"
type input "Corrections Pre-Employment"
type input "[DATE]"
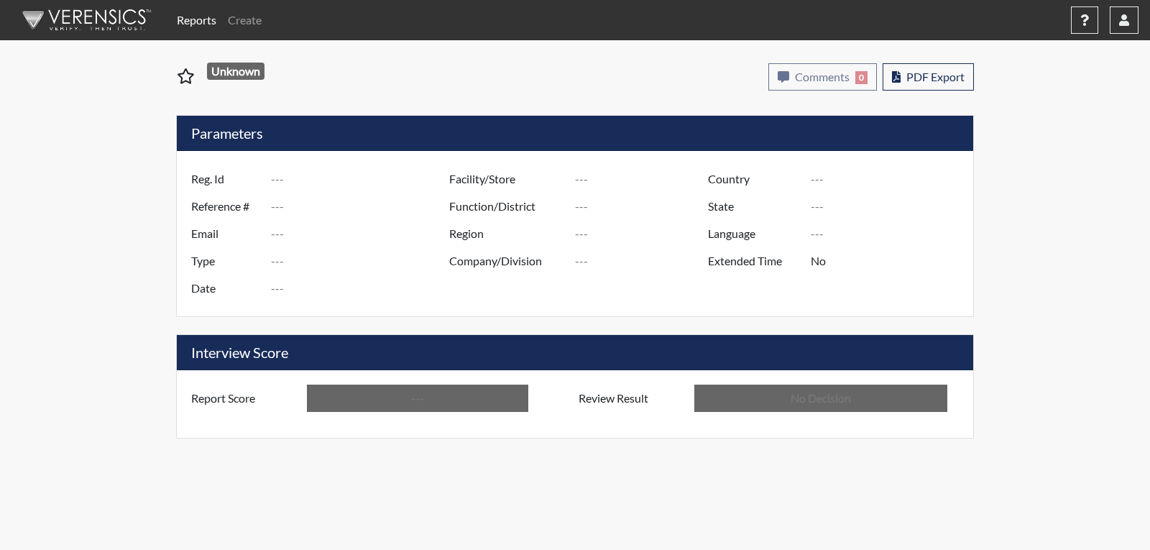
type input "[PERSON_NAME]"
type input "[GEOGRAPHIC_DATA]"
type input "[US_STATE]"
type input "English"
type input "Below Conditions"
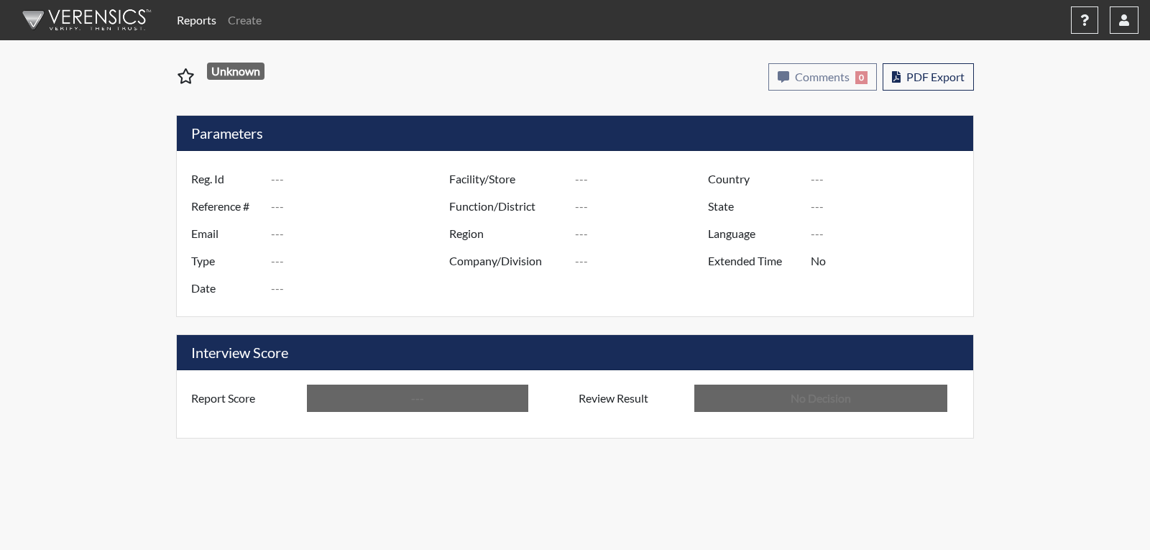
type input "In Review"
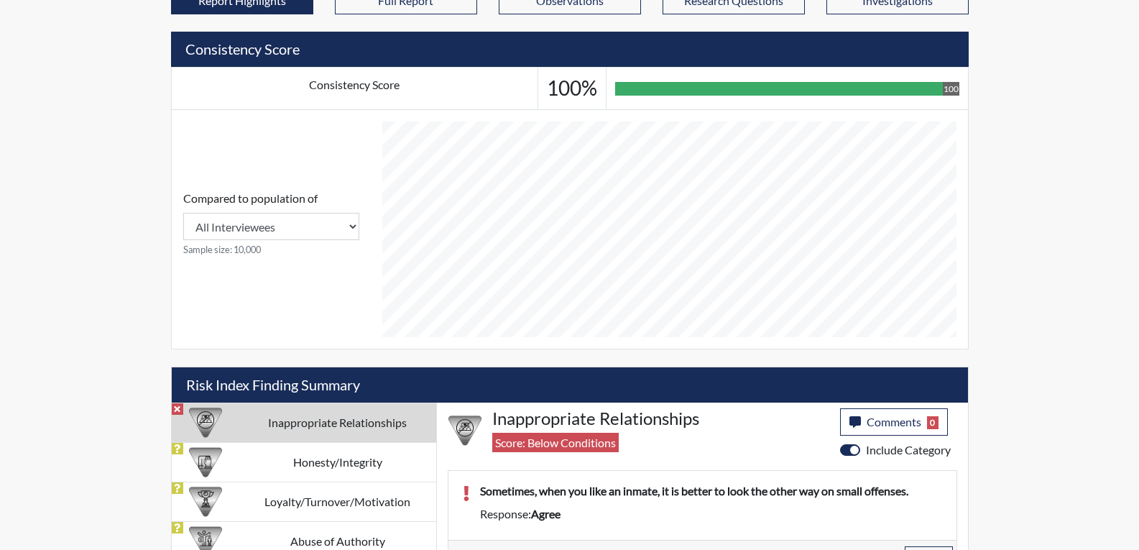
scroll to position [534, 0]
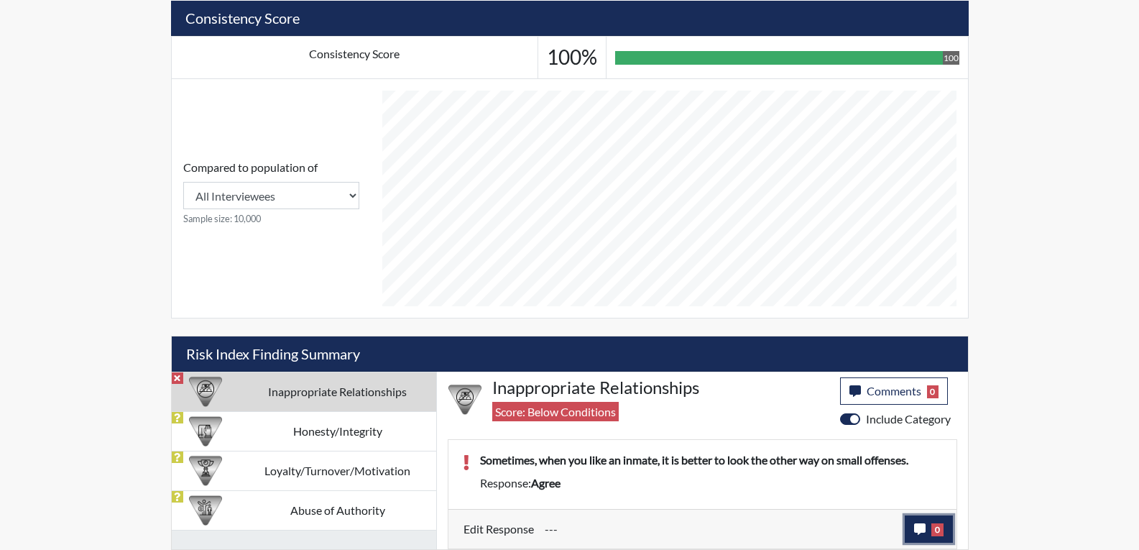
click at [919, 532] on icon "button" at bounding box center [919, 528] width 11 height 11
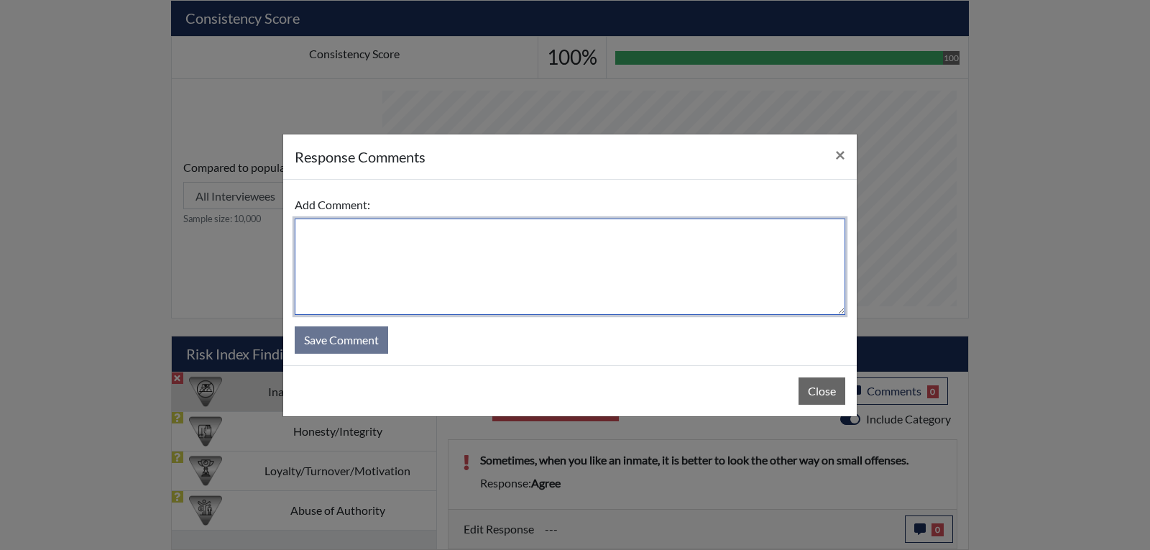
click at [530, 264] on textarea at bounding box center [570, 266] width 551 height 96
type textarea "You should never like an inmate and never look away at any offense."
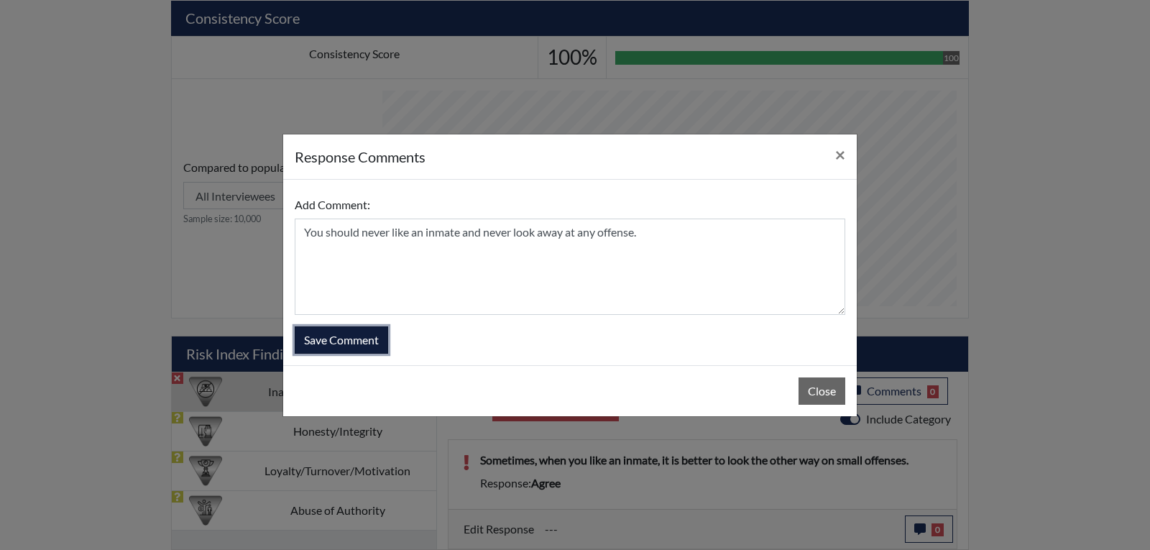
click at [358, 344] on button "Save Comment" at bounding box center [341, 339] width 93 height 27
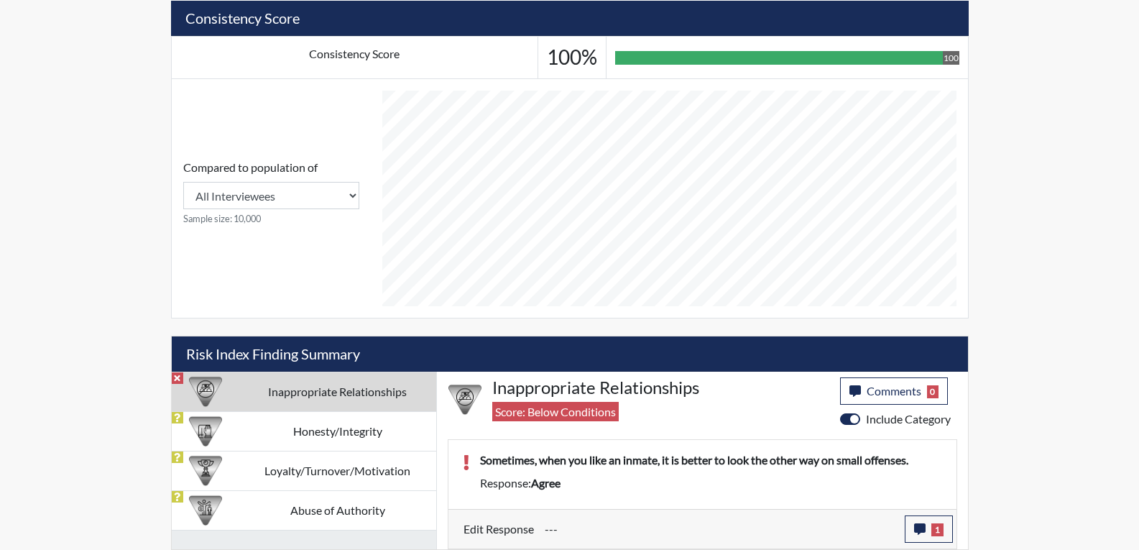
scroll to position [239, 597]
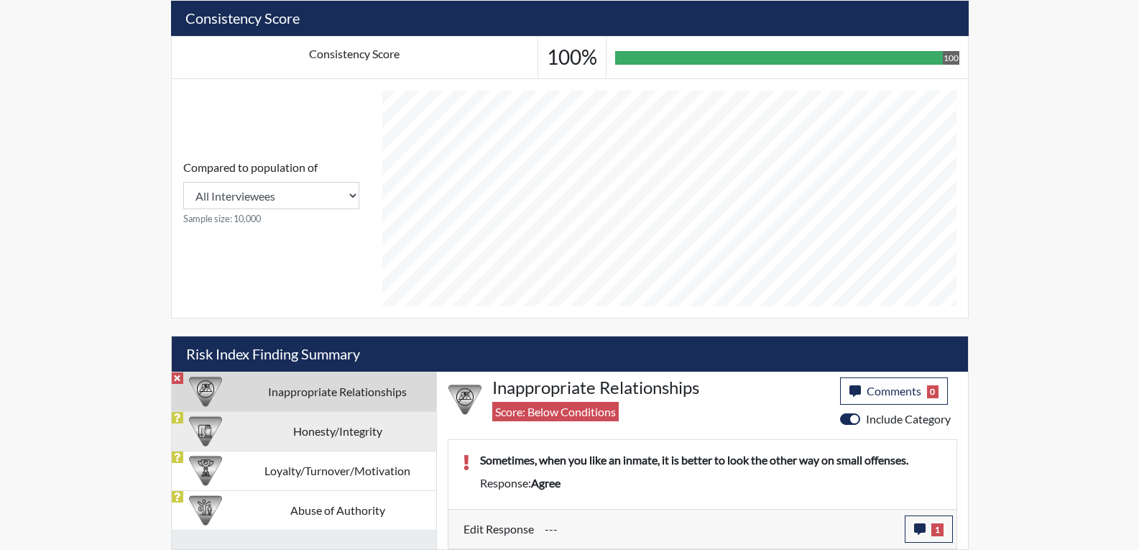
click at [333, 436] on td "Honesty/Integrity" at bounding box center [337, 431] width 197 height 40
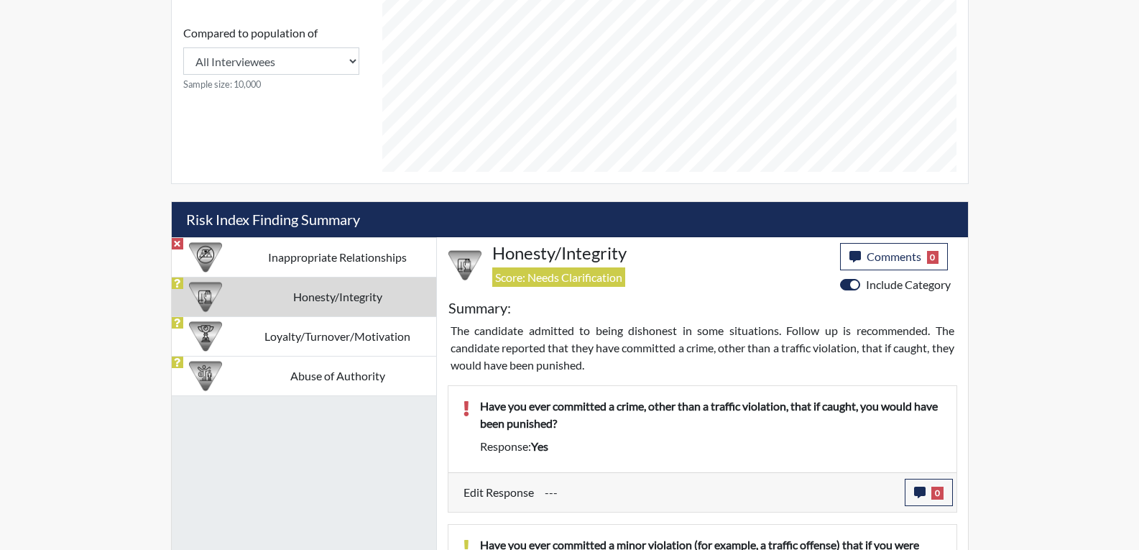
scroll to position [678, 0]
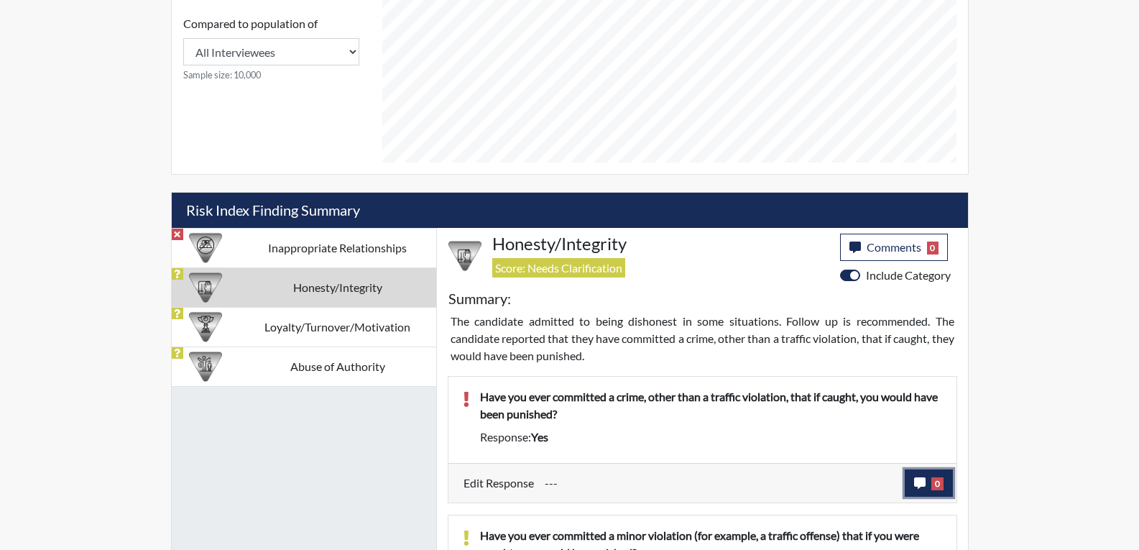
click at [923, 492] on button "0" at bounding box center [929, 482] width 48 height 27
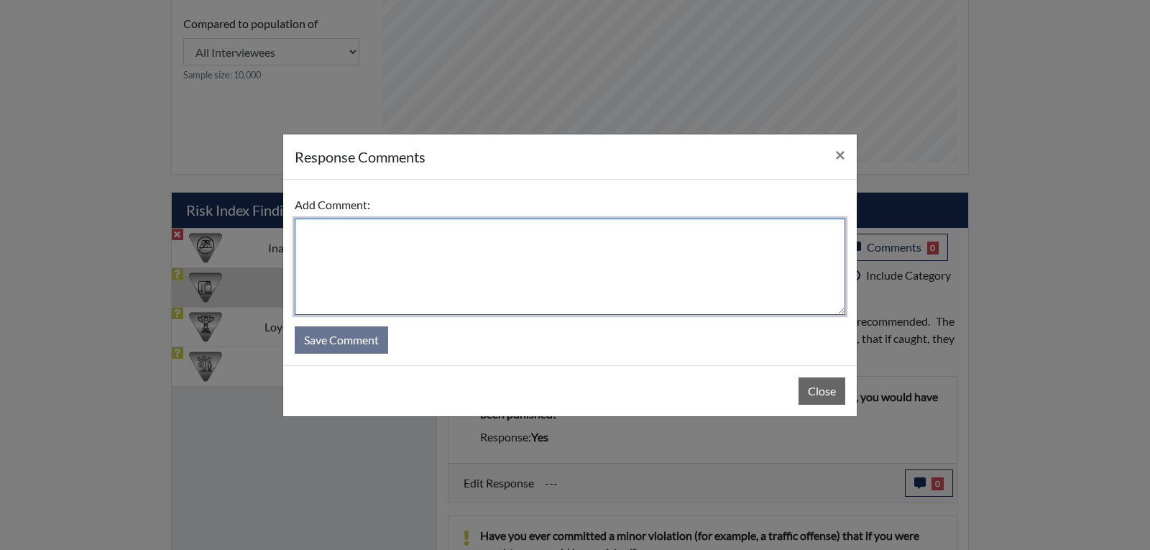
click at [438, 259] on textarea at bounding box center [570, 266] width 551 height 96
type textarea "I have never committed any crime"
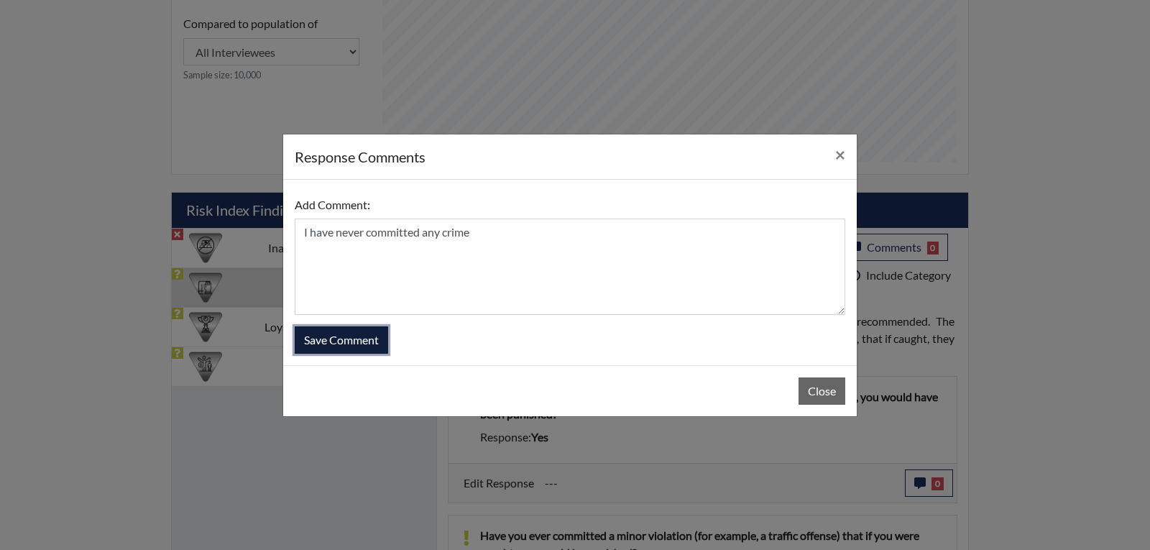
click at [359, 348] on button "Save Comment" at bounding box center [341, 339] width 93 height 27
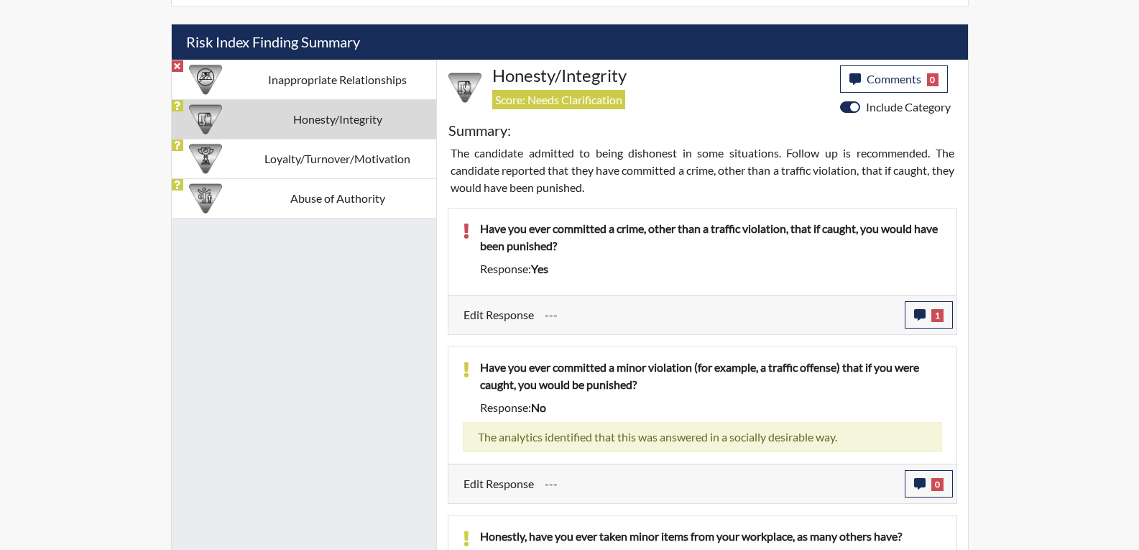
scroll to position [893, 0]
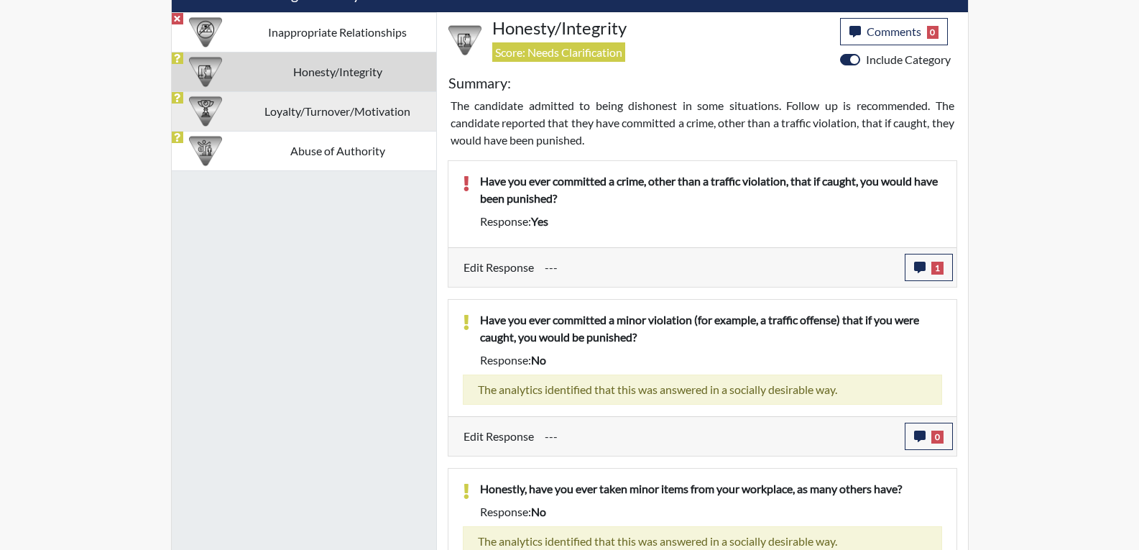
click at [313, 111] on td "Loyalty/Turnover/Motivation" at bounding box center [337, 111] width 197 height 40
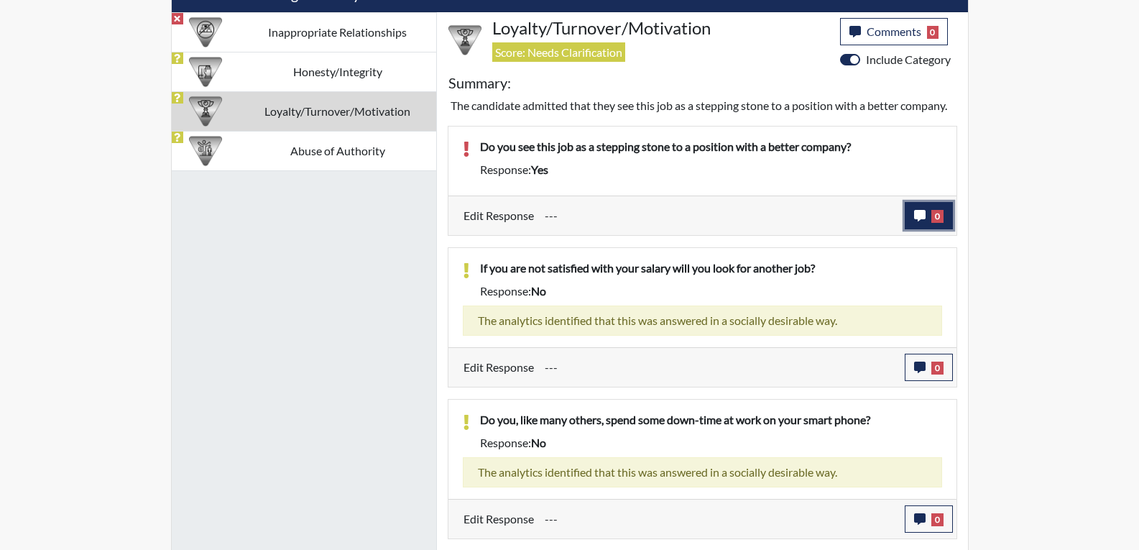
click at [914, 218] on icon "button" at bounding box center [919, 215] width 11 height 11
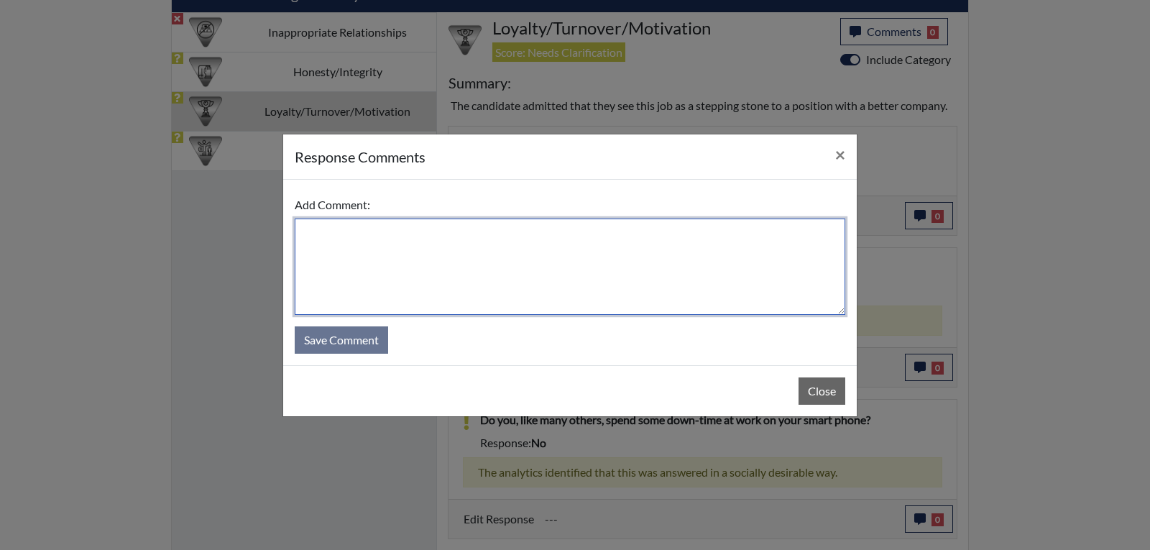
click at [499, 245] on textarea at bounding box center [570, 266] width 551 height 96
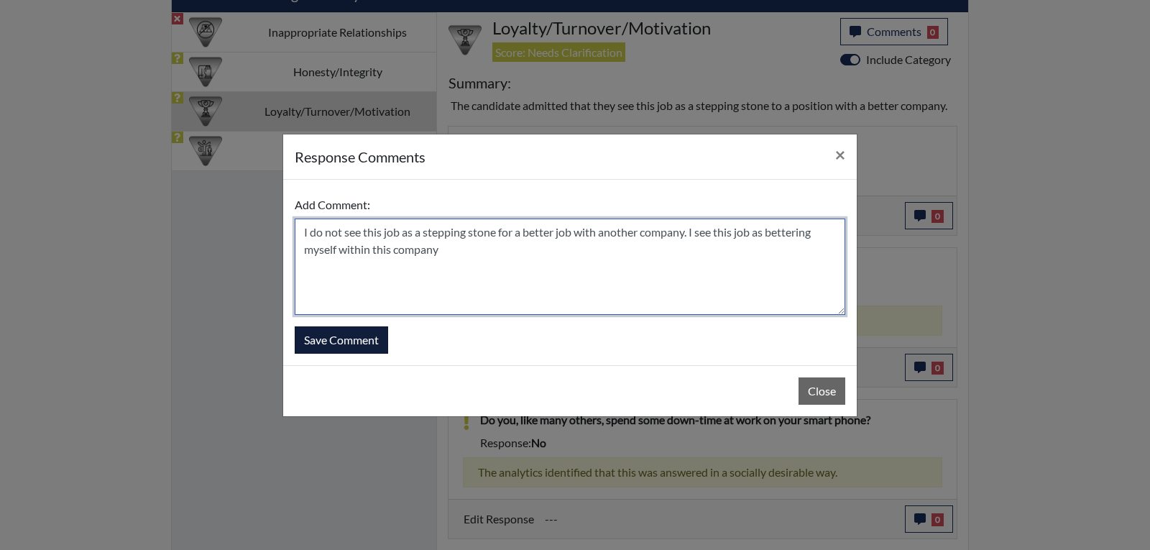
type textarea "I do not see this job as a stepping stone for a better job with another company…"
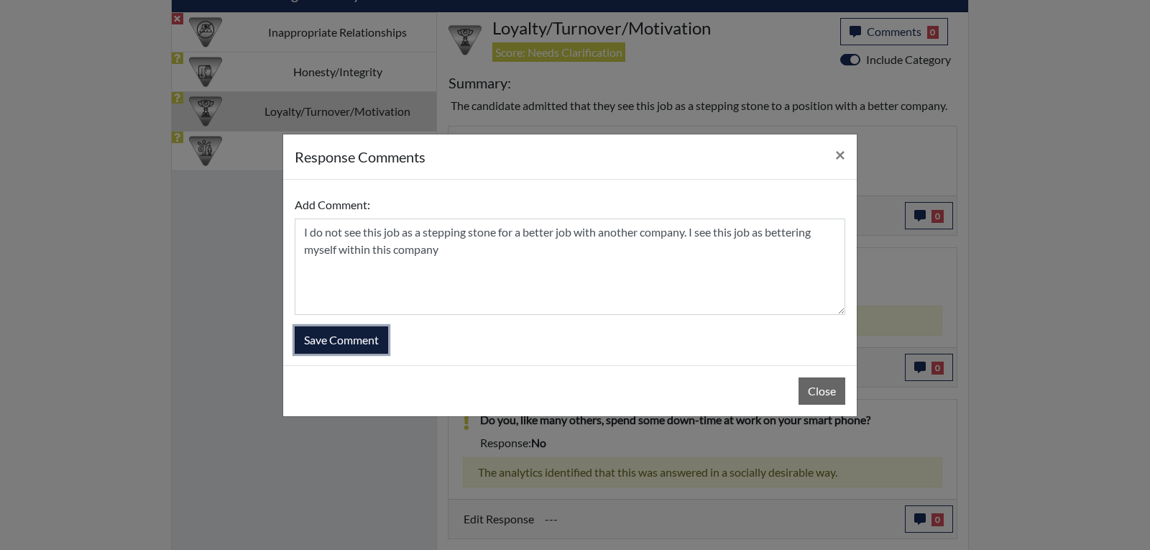
click at [370, 344] on button "Save Comment" at bounding box center [341, 339] width 93 height 27
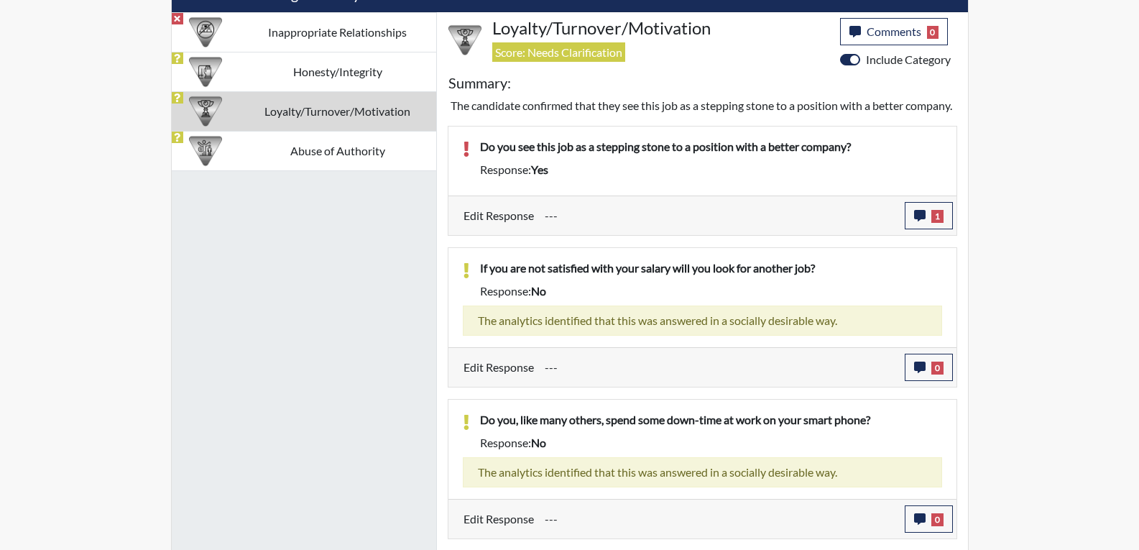
scroll to position [239, 597]
click at [352, 155] on td "Abuse of Authority" at bounding box center [337, 151] width 197 height 40
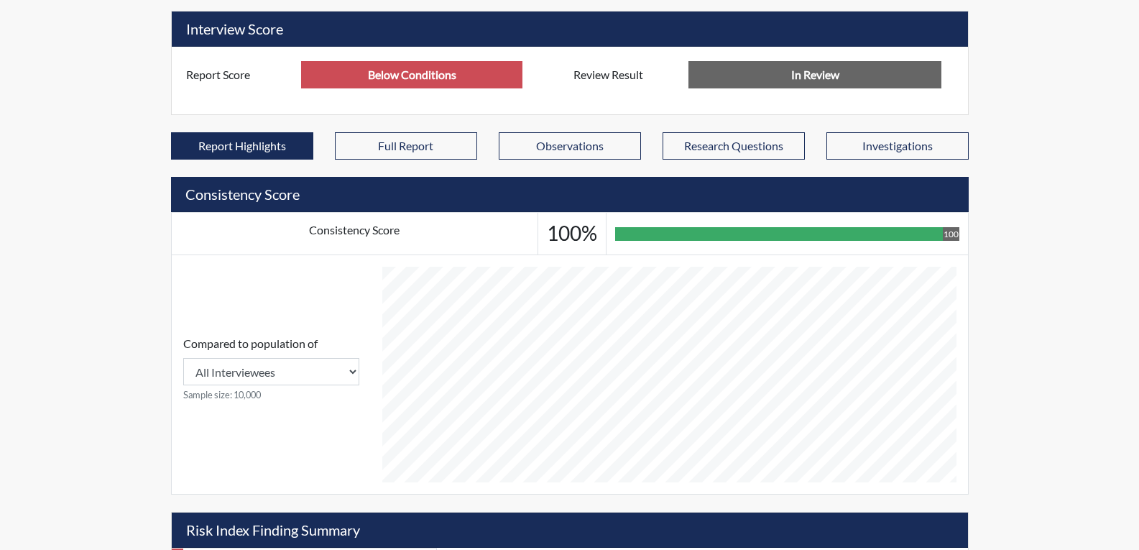
scroll to position [132, 0]
